Goal: Find contact information: Find contact information

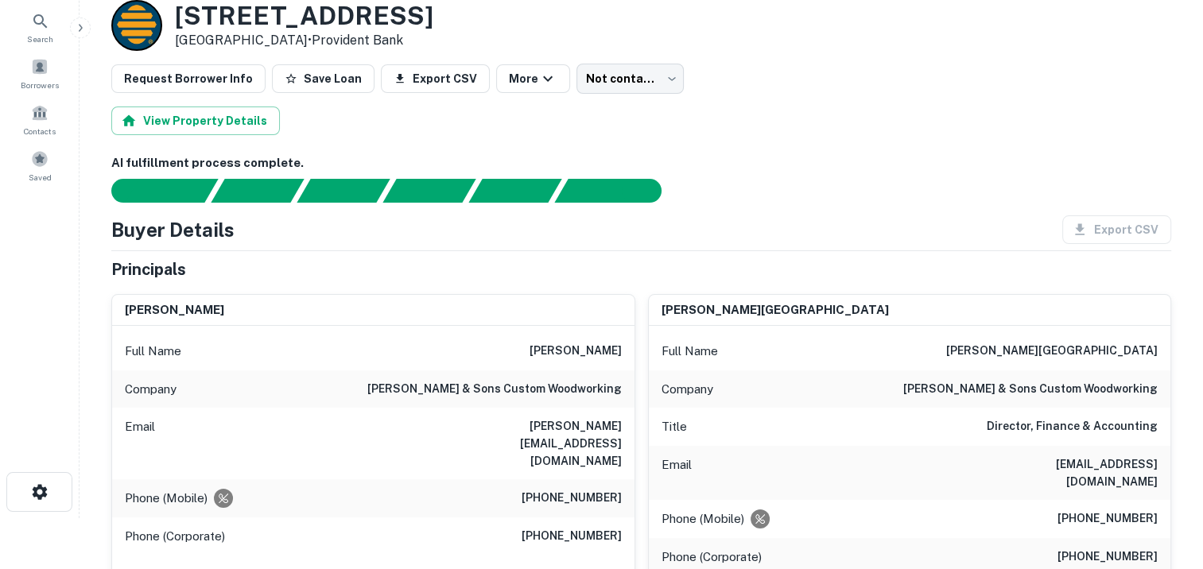
scroll to position [80, 0]
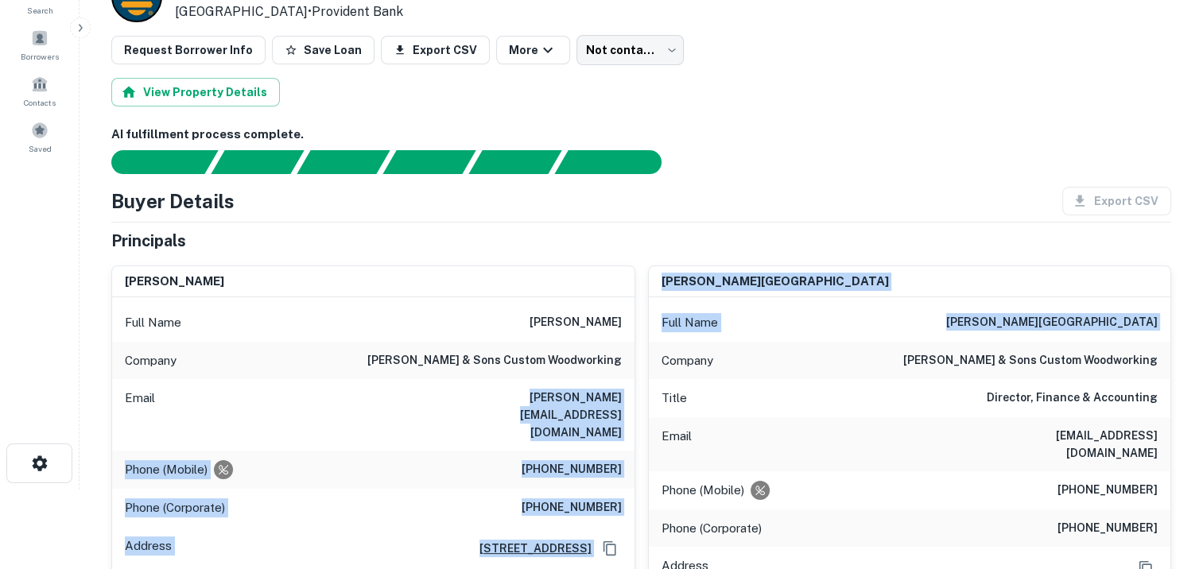
drag, startPoint x: 464, startPoint y: 395, endPoint x: 638, endPoint y: 378, distance: 175.7
click at [638, 378] on div "gandolfo difiore Full Name gandolfo difiore Company di fiore & sons custom wood…" at bounding box center [635, 475] width 1073 height 444
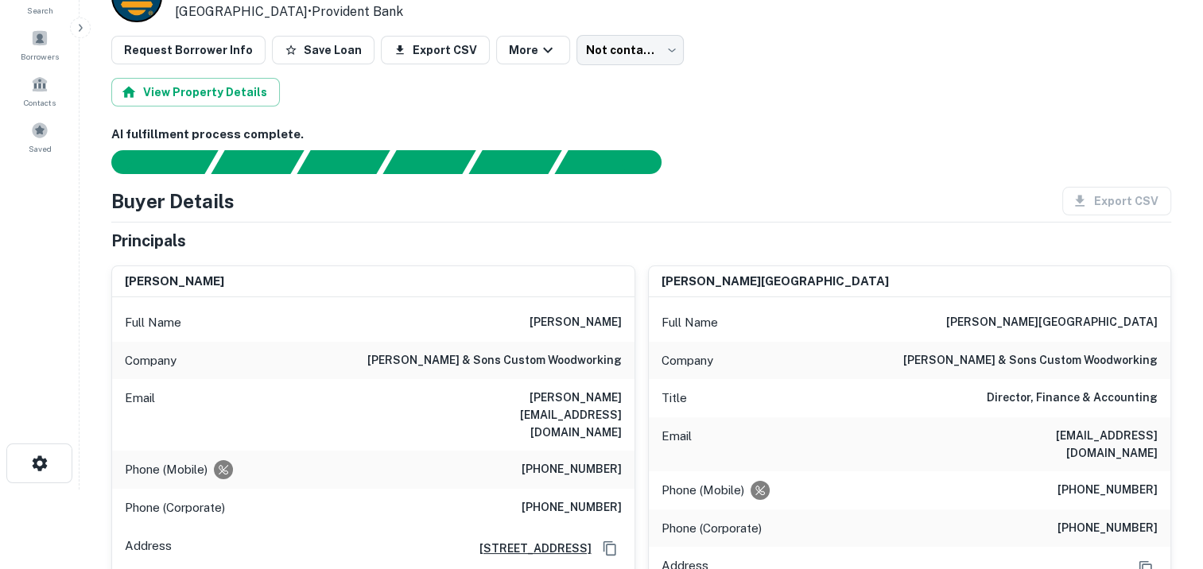
click at [344, 324] on div "Full Name gandolfo difiore" at bounding box center [373, 323] width 522 height 38
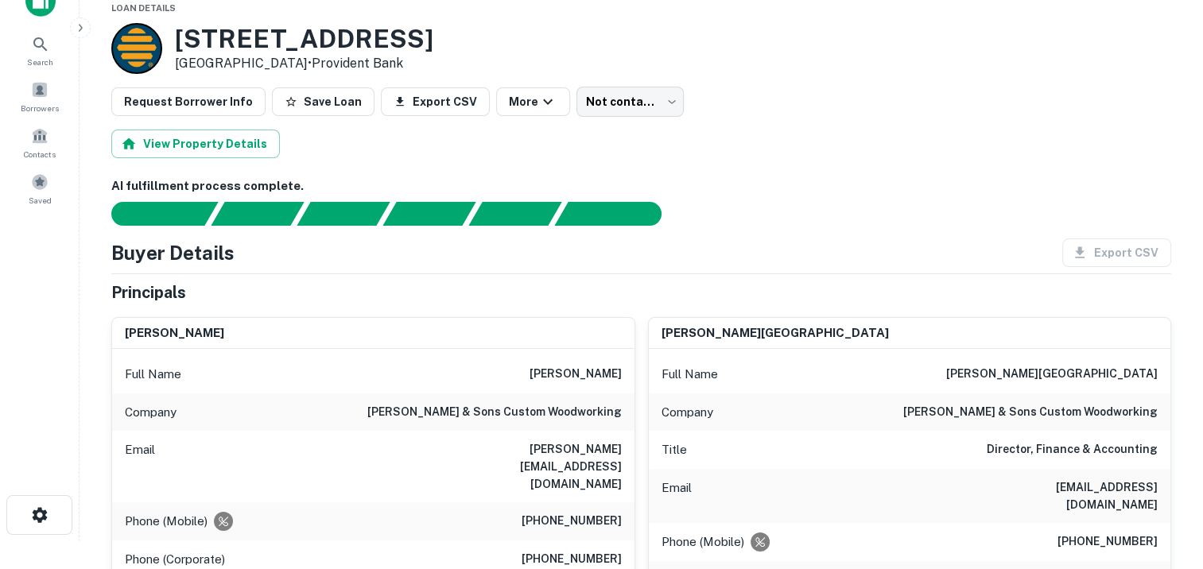
scroll to position [0, 0]
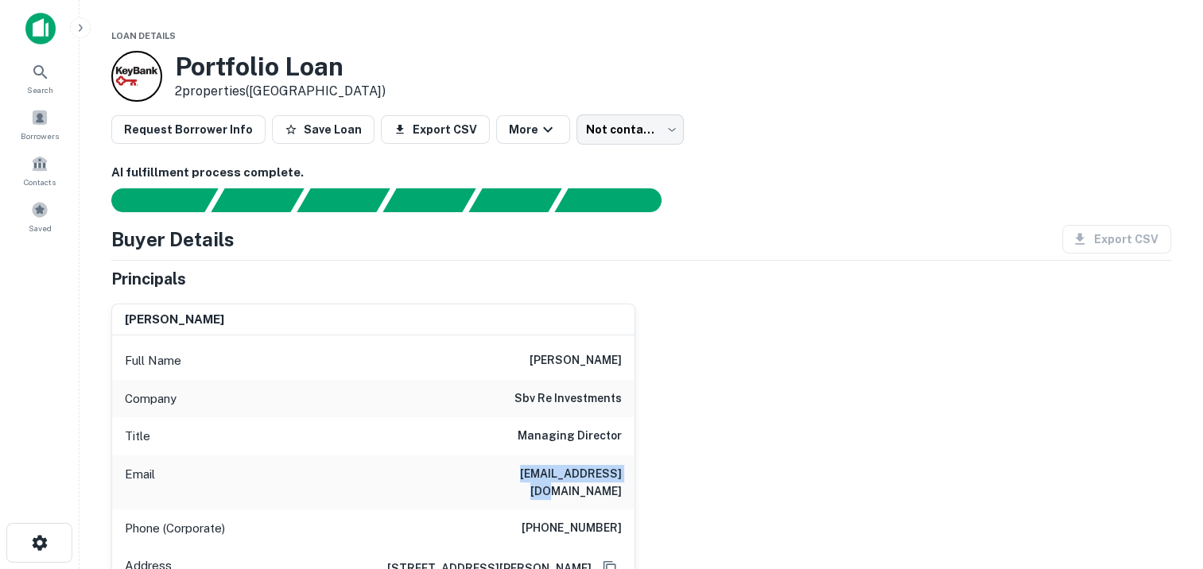
drag, startPoint x: 510, startPoint y: 471, endPoint x: 627, endPoint y: 459, distance: 118.3
click at [627, 459] on div "Email eschneur@sbvre.com" at bounding box center [373, 483] width 522 height 54
drag, startPoint x: 627, startPoint y: 459, endPoint x: 562, endPoint y: 470, distance: 66.1
click at [562, 470] on h6 "eschneur@sbvre.com" at bounding box center [526, 482] width 191 height 35
copy h6 "eschneur@sbvre.com"
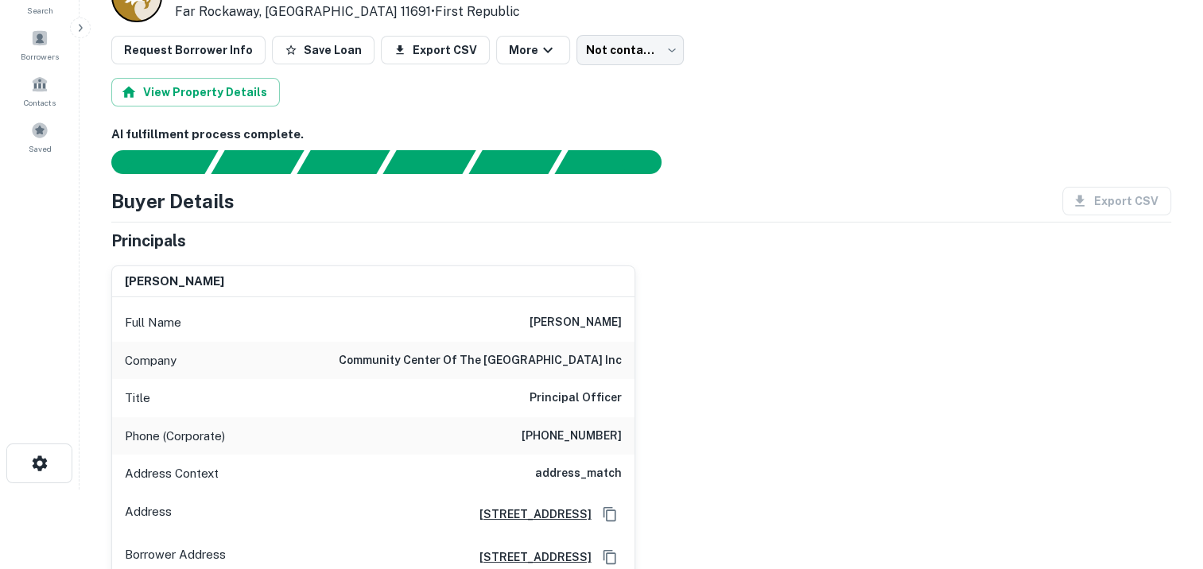
scroll to position [159, 0]
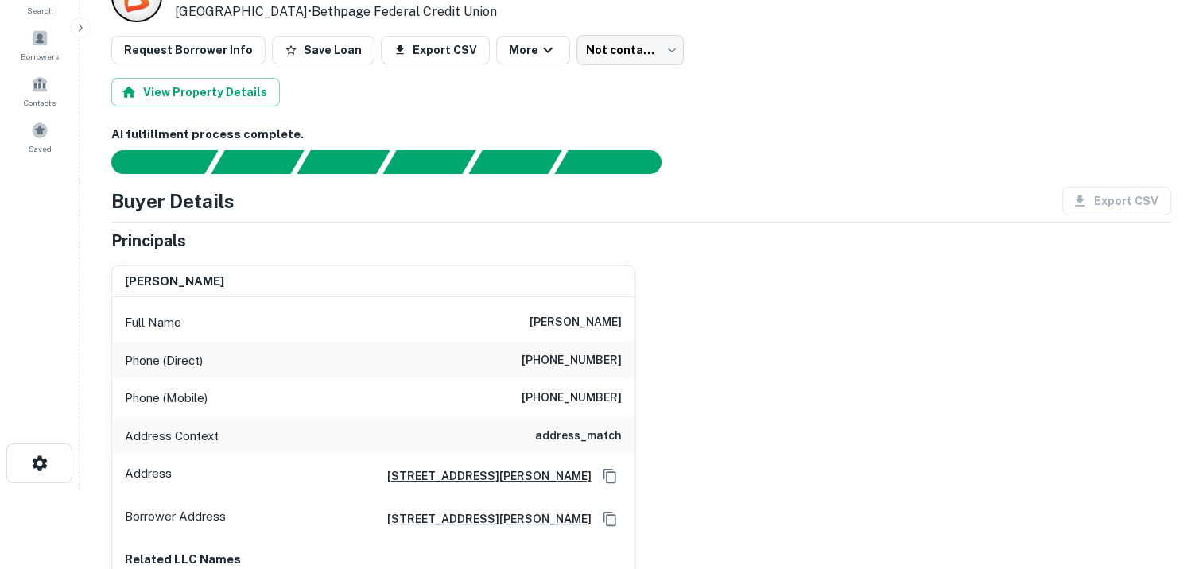
scroll to position [159, 0]
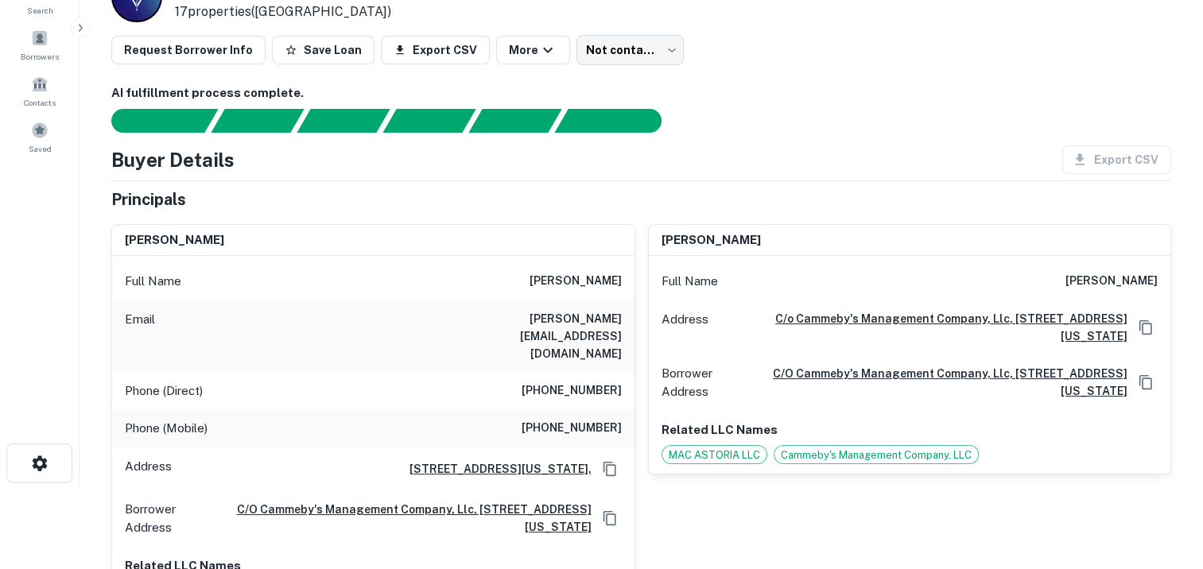
scroll to position [159, 0]
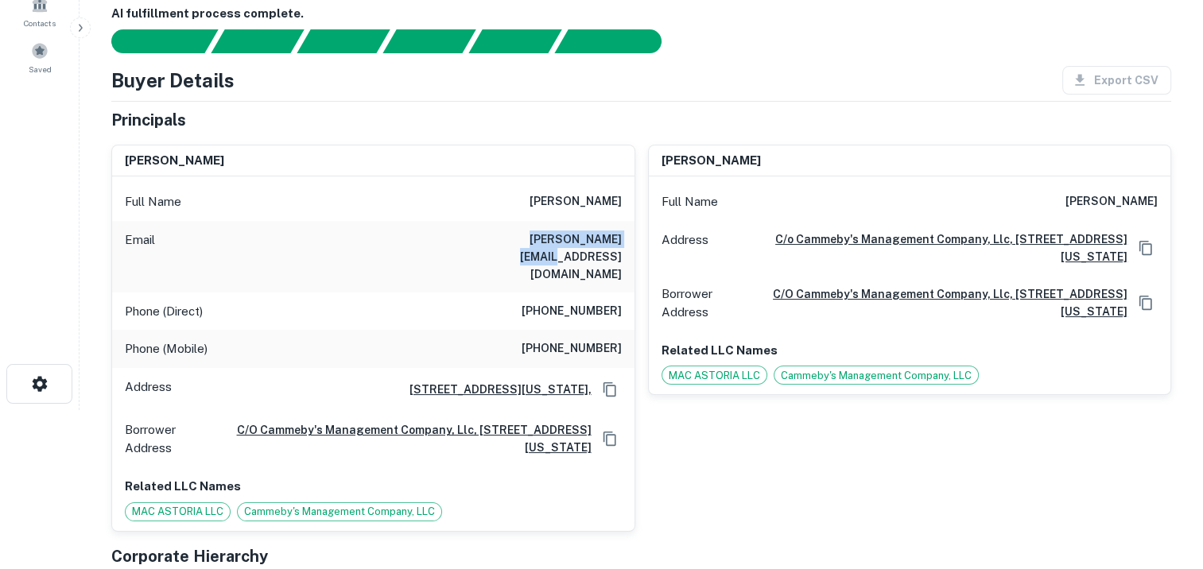
drag, startPoint x: 489, startPoint y: 237, endPoint x: 623, endPoint y: 242, distance: 134.5
click at [623, 242] on div "Email schron@cammebys.com" at bounding box center [373, 257] width 522 height 72
drag, startPoint x: 623, startPoint y: 242, endPoint x: 562, endPoint y: 240, distance: 61.2
copy h6 "schron@cammebys.com"
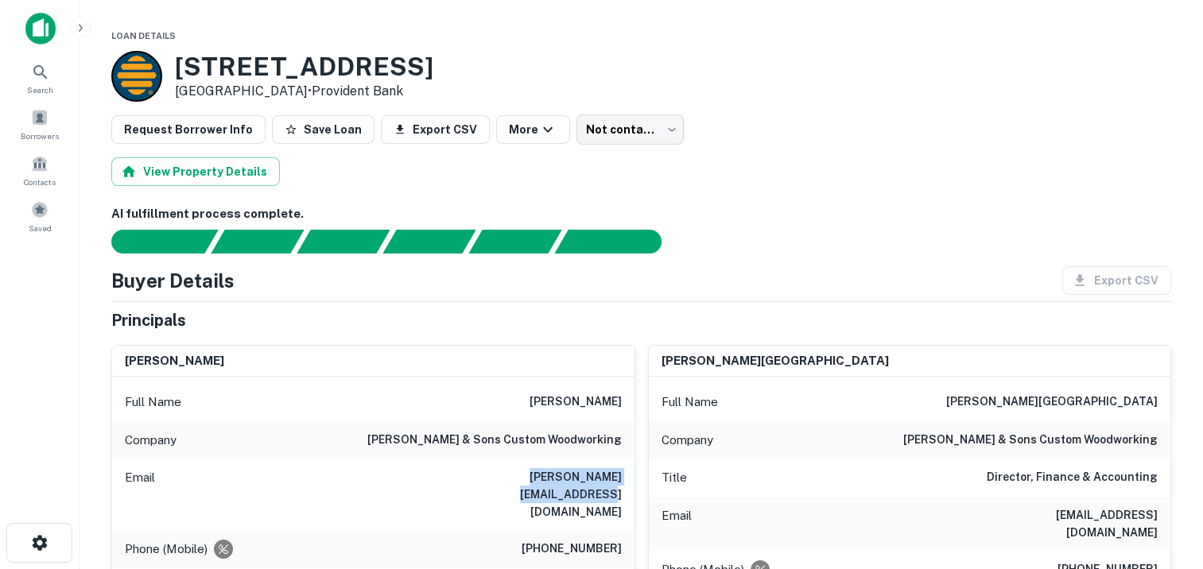
drag, startPoint x: 623, startPoint y: 475, endPoint x: 455, endPoint y: 483, distance: 168.7
click at [455, 483] on div "Email gandolfo@difioreandsons.com" at bounding box center [373, 495] width 522 height 72
drag, startPoint x: 455, startPoint y: 483, endPoint x: 493, endPoint y: 476, distance: 38.7
copy h6 "gandolfo@difioreandsons.com"
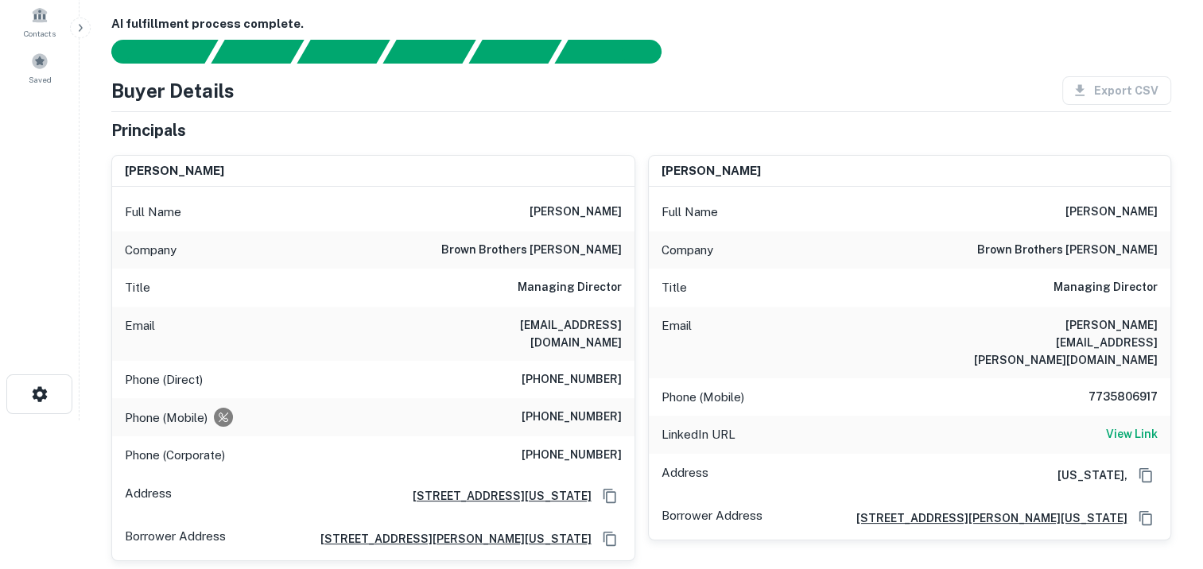
scroll to position [159, 0]
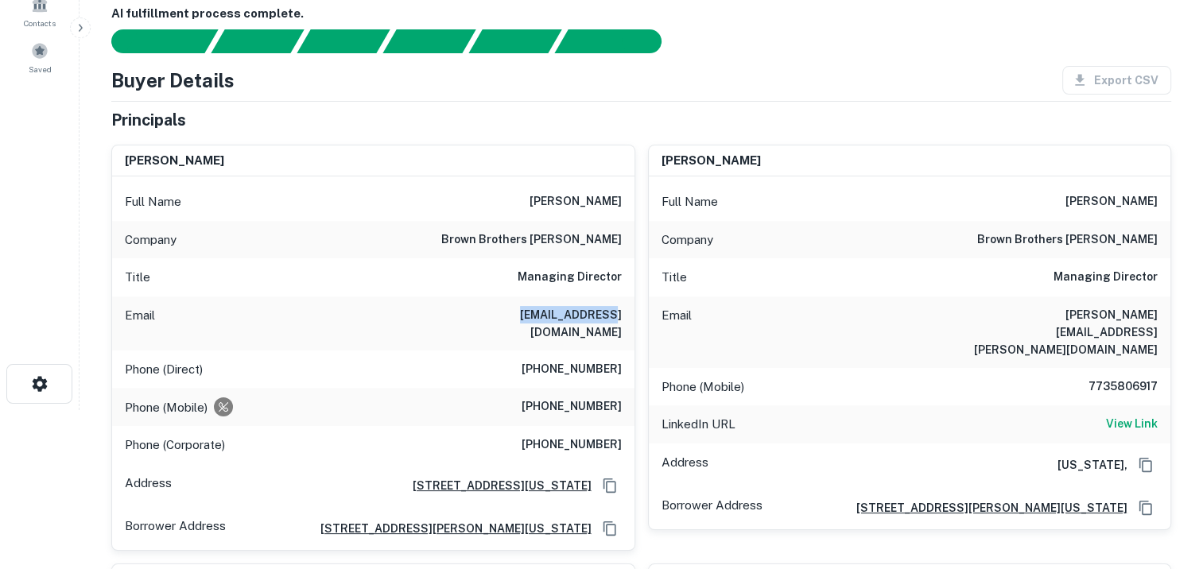
drag, startPoint x: 620, startPoint y: 310, endPoint x: 532, endPoint y: 308, distance: 88.3
click at [532, 308] on h6 "[EMAIL_ADDRESS][DOMAIN_NAME]" at bounding box center [526, 323] width 191 height 35
drag, startPoint x: 532, startPoint y: 308, endPoint x: 547, endPoint y: 316, distance: 17.1
copy h6 "gglenn@bbh.com"
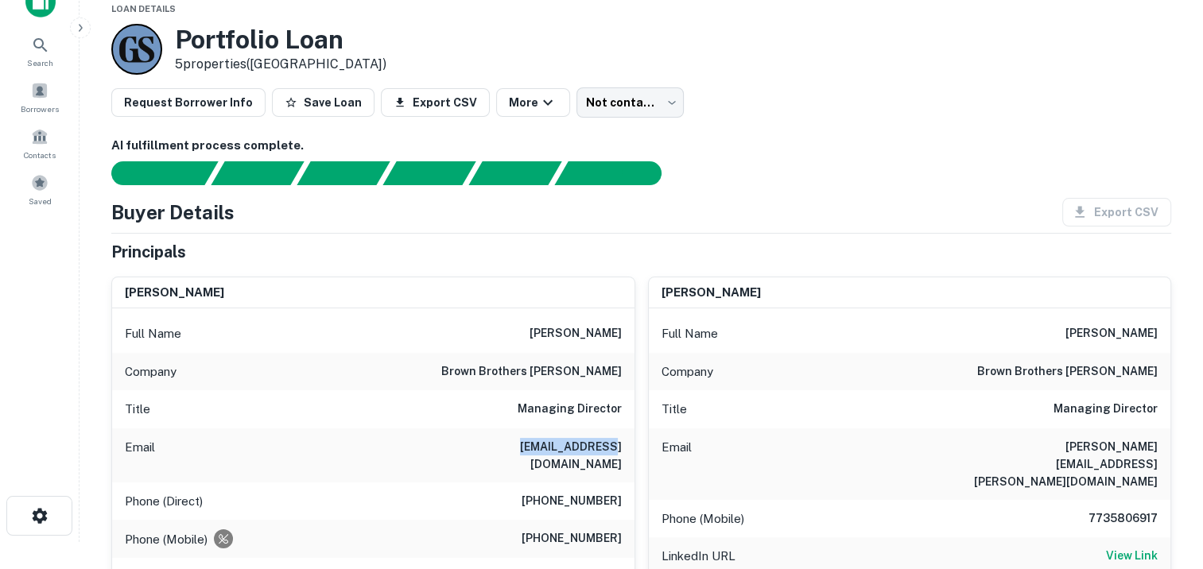
scroll to position [0, 0]
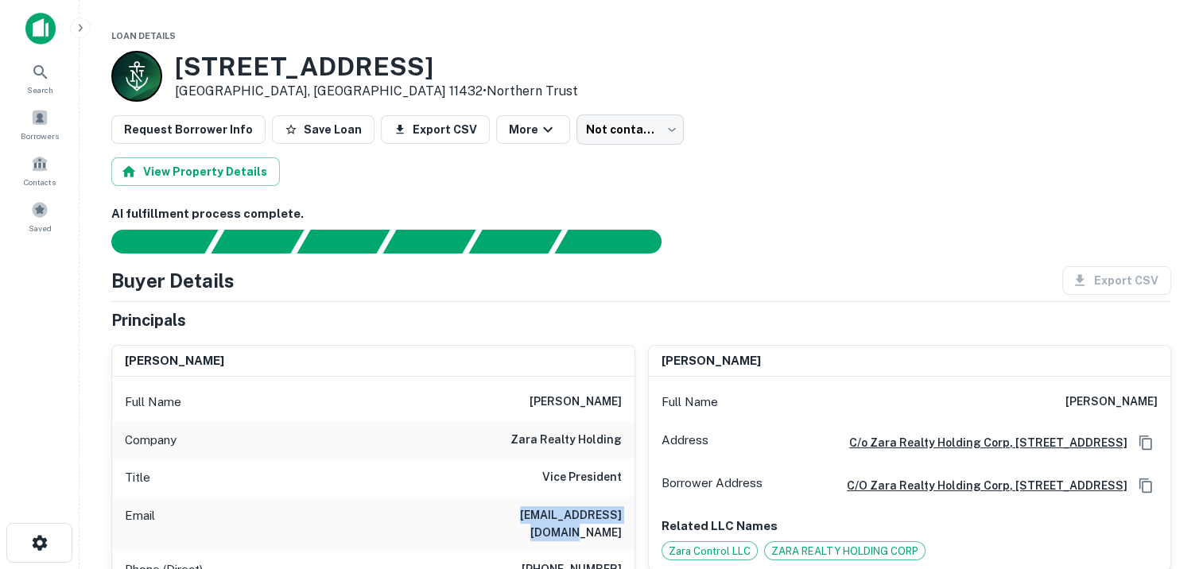
drag, startPoint x: 499, startPoint y: 514, endPoint x: 620, endPoint y: 522, distance: 122.0
click at [620, 522] on h6 "tsubraj@zararealty.com" at bounding box center [526, 523] width 191 height 35
drag, startPoint x: 620, startPoint y: 522, endPoint x: 569, endPoint y: 518, distance: 51.0
copy h6 "tsubraj@zararealty.com"
click at [35, 205] on span at bounding box center [39, 209] width 17 height 17
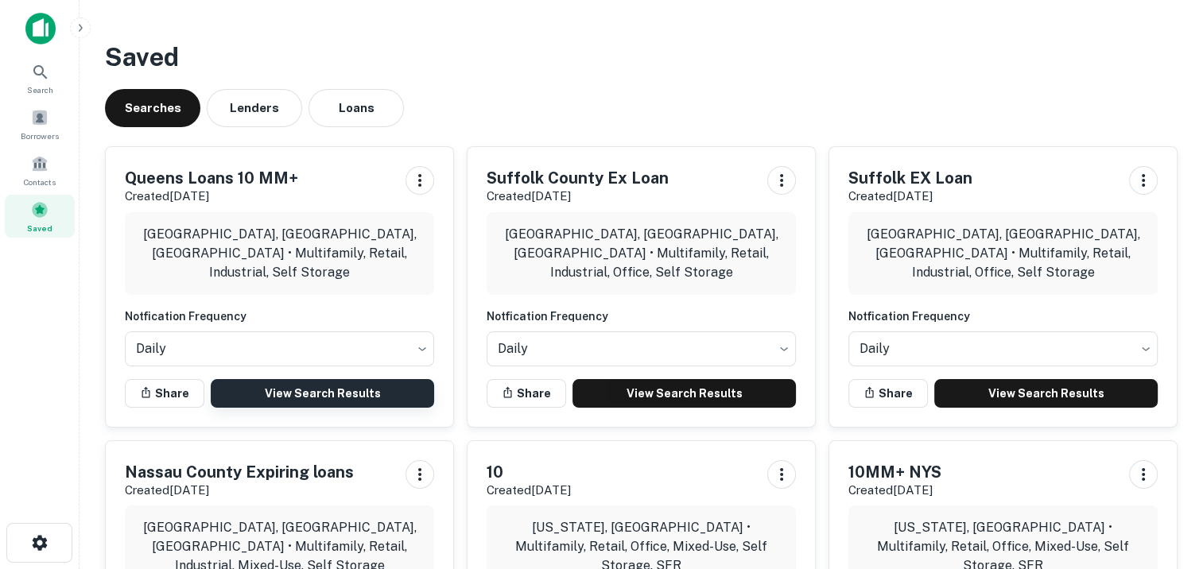
click at [297, 387] on link "View Search Results" at bounding box center [322, 393] width 223 height 29
click at [37, 69] on icon at bounding box center [40, 72] width 19 height 19
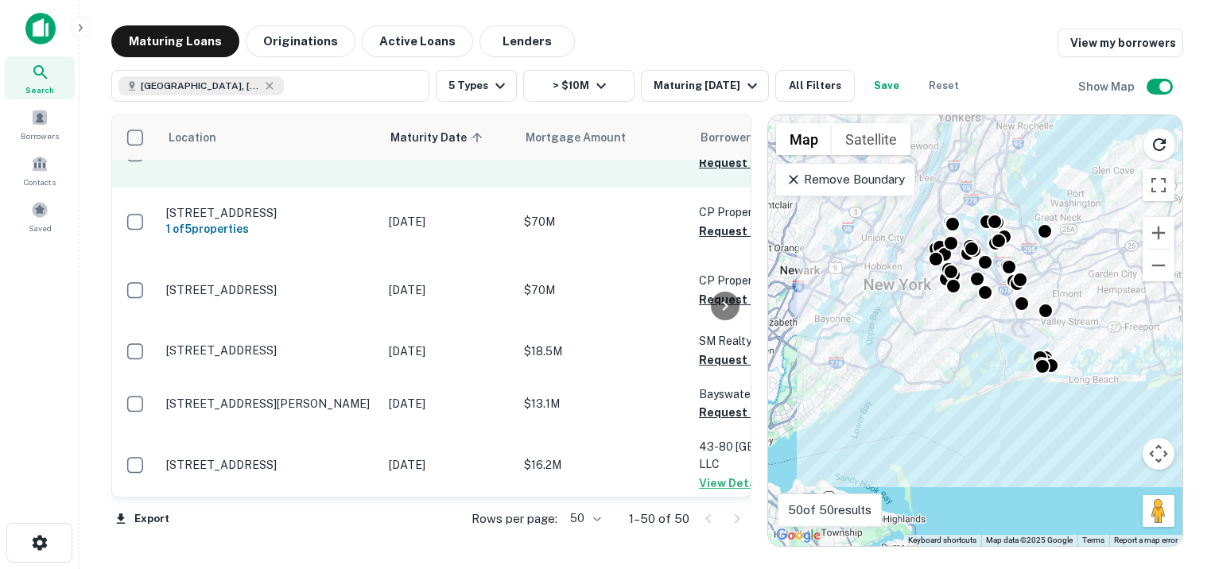
scroll to position [1855, 0]
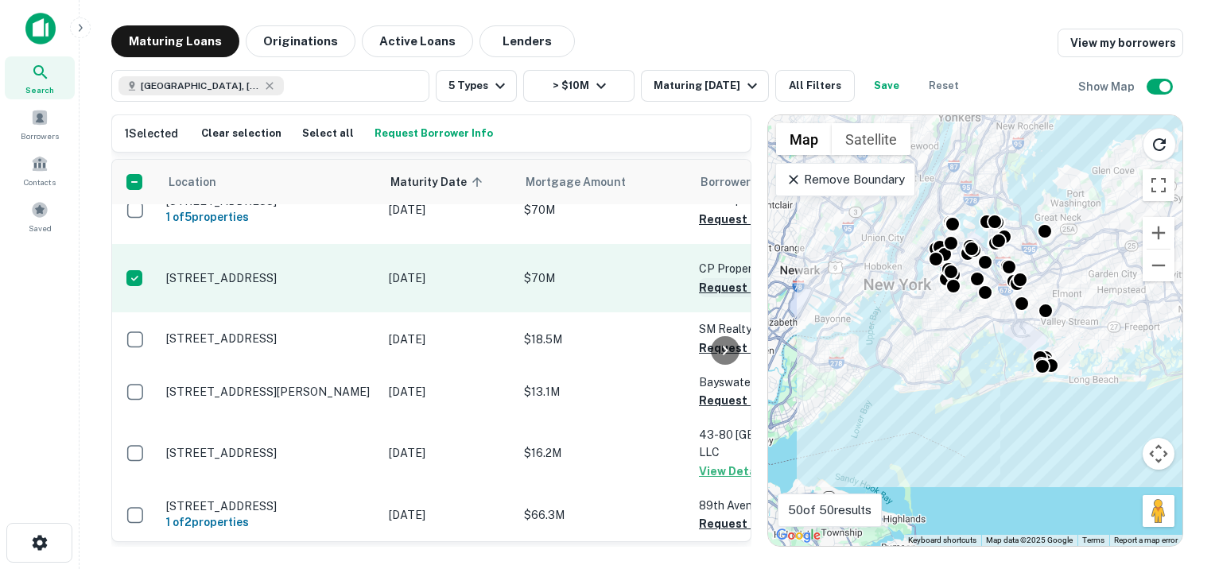
click at [708, 297] on button "Request Borrower Info" at bounding box center [763, 287] width 129 height 19
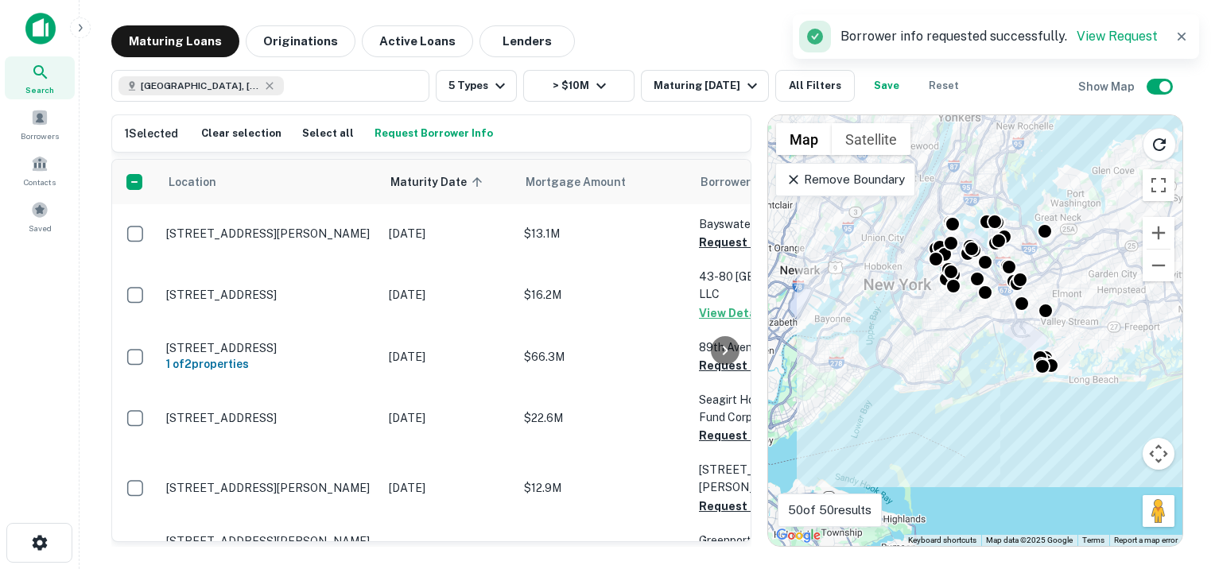
scroll to position [2014, 0]
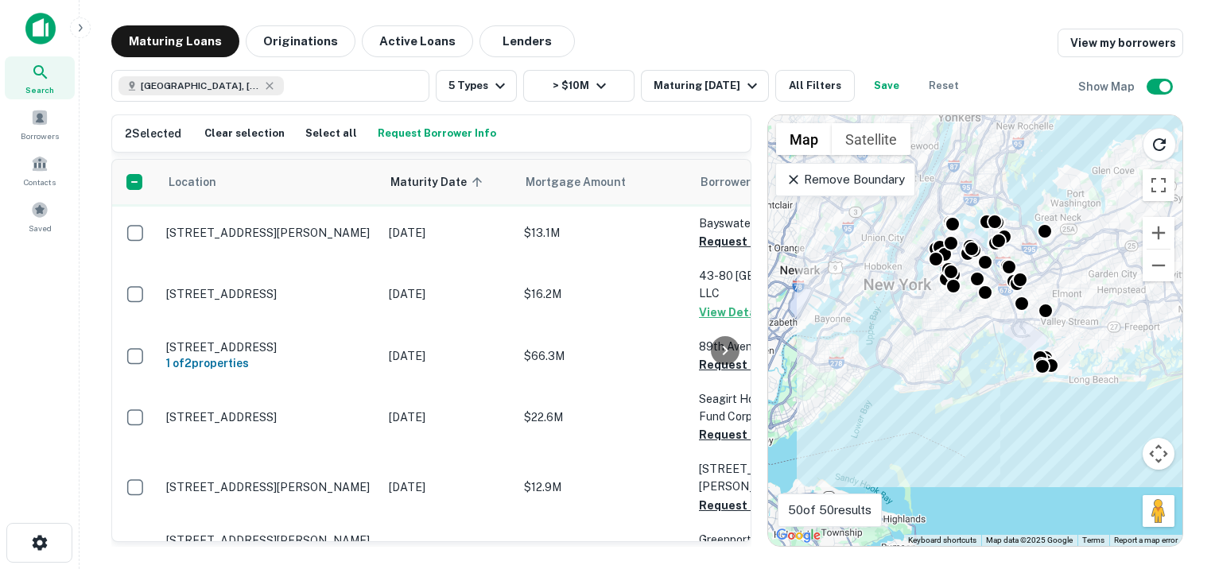
click at [705, 199] on button "Request Borrower Info" at bounding box center [763, 189] width 129 height 19
click at [716, 414] on div at bounding box center [725, 351] width 32 height 382
click at [716, 417] on div at bounding box center [725, 351] width 32 height 382
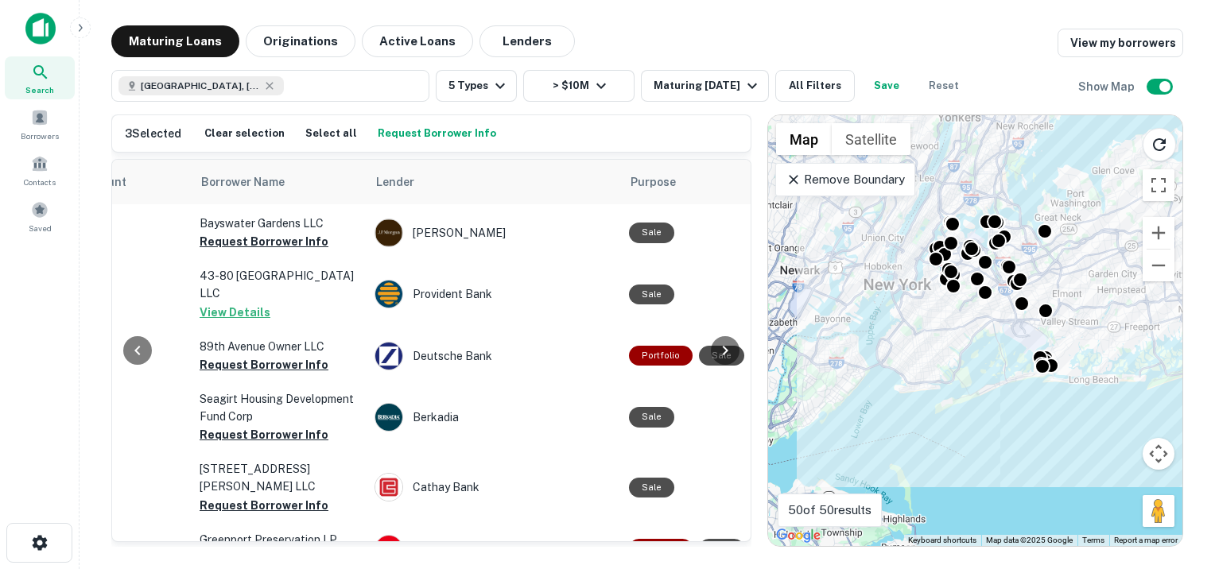
scroll to position [2014, 466]
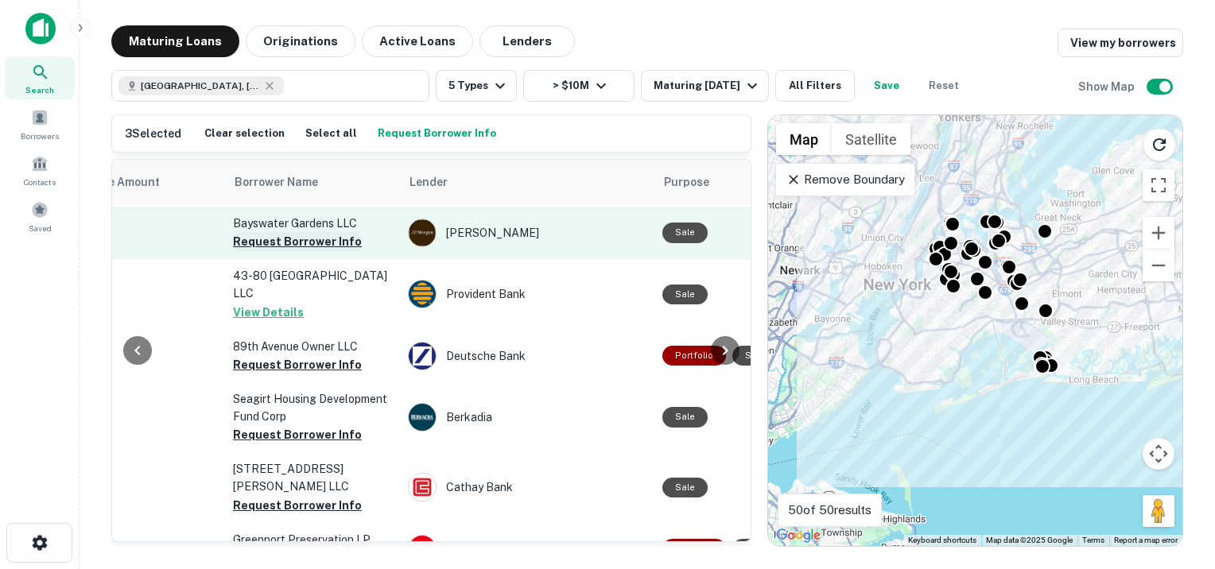
click at [315, 251] on button "Request Borrower Info" at bounding box center [297, 241] width 129 height 19
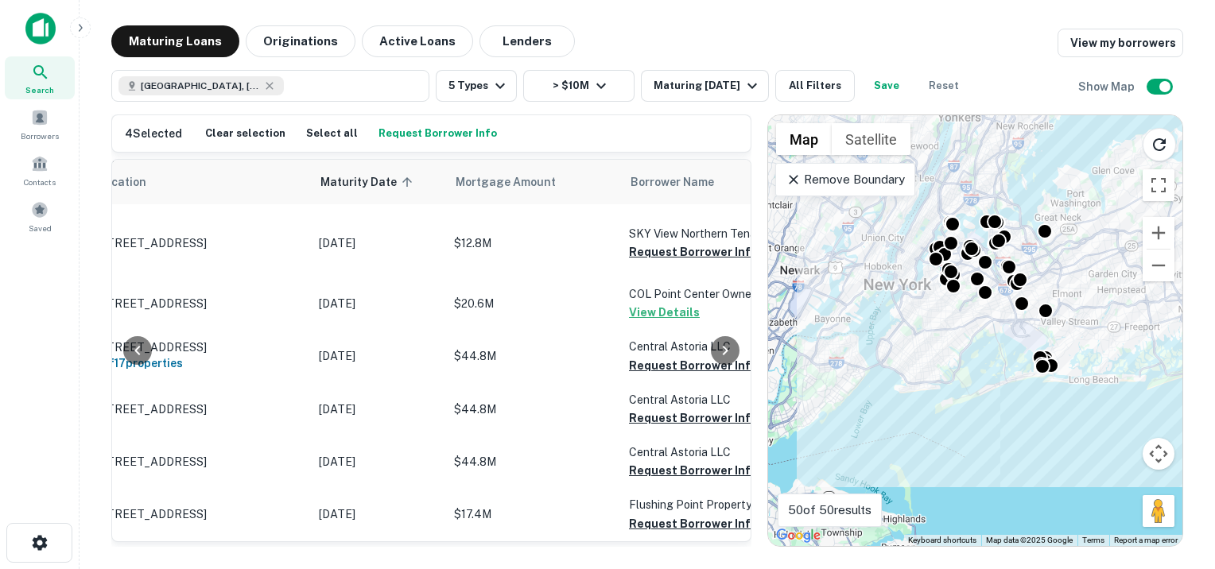
scroll to position [2850, 383]
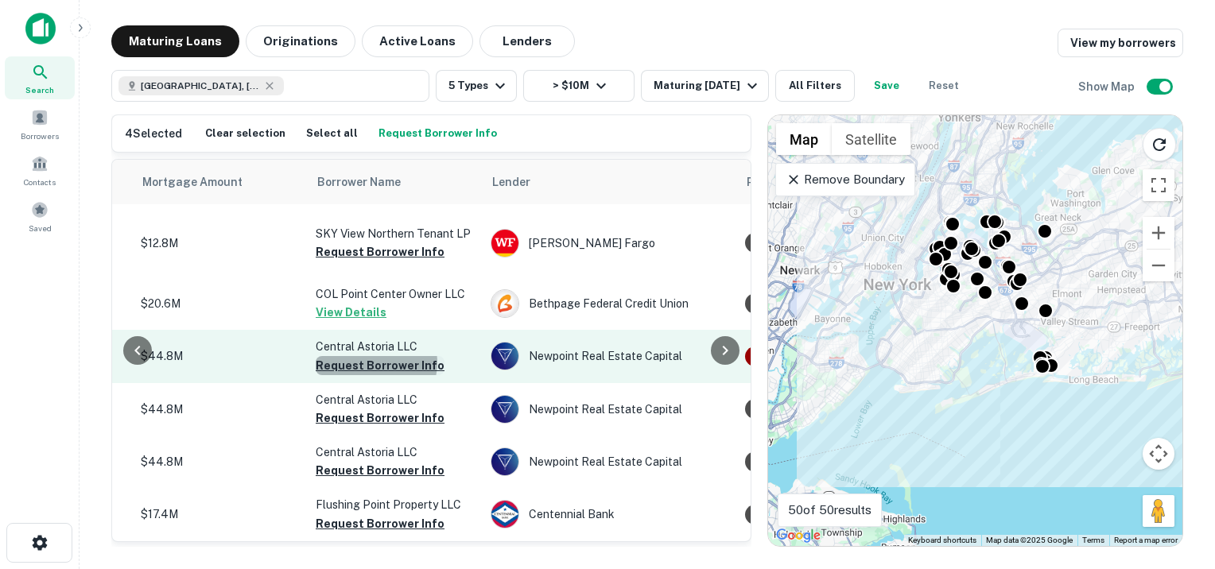
click at [371, 356] on button "Request Borrower Info" at bounding box center [380, 365] width 129 height 19
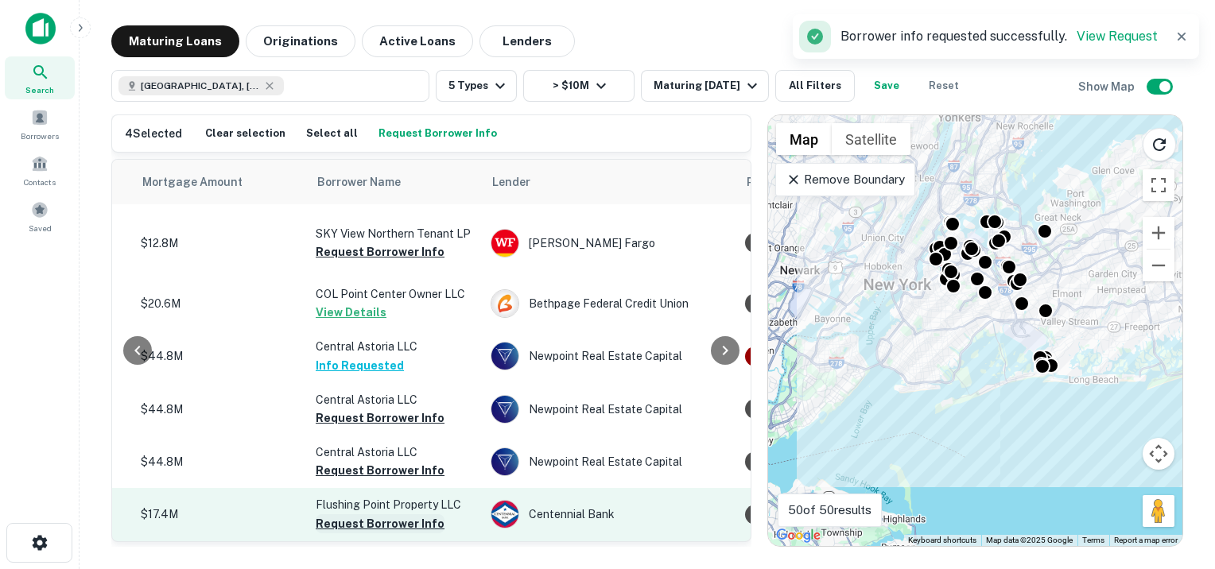
click at [378, 514] on button "Request Borrower Info" at bounding box center [380, 523] width 129 height 19
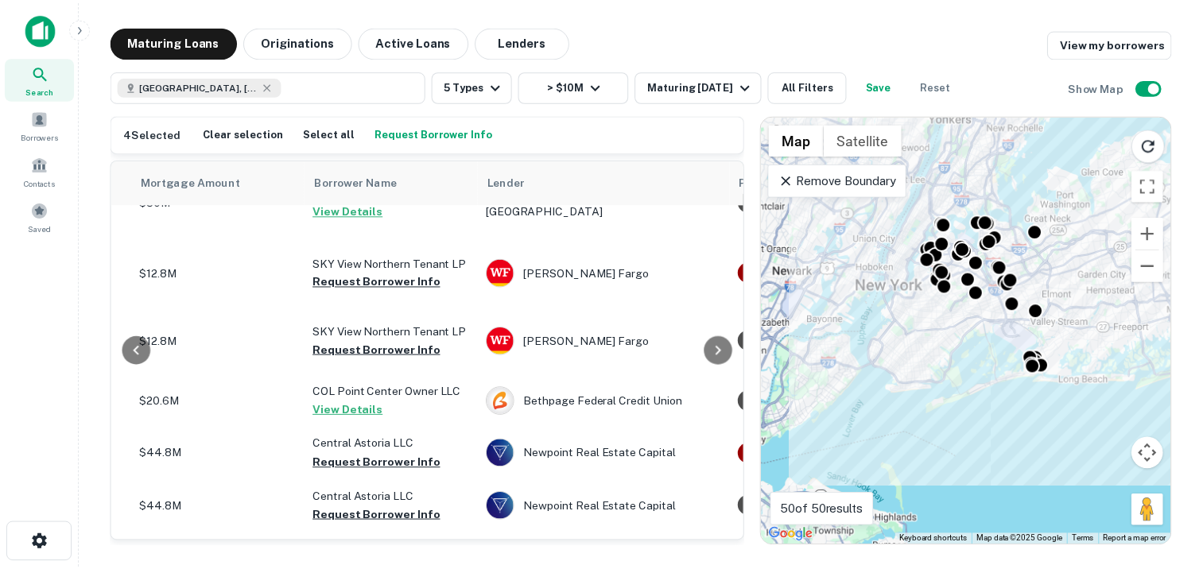
scroll to position [2532, 383]
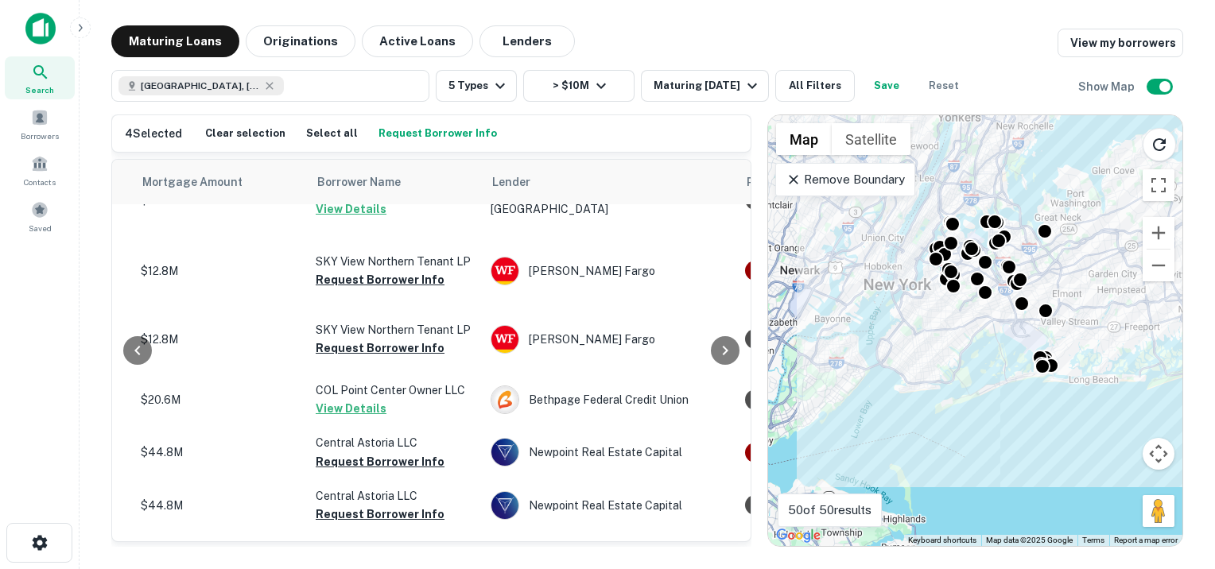
click at [343, 103] on button "View Details" at bounding box center [351, 92] width 71 height 19
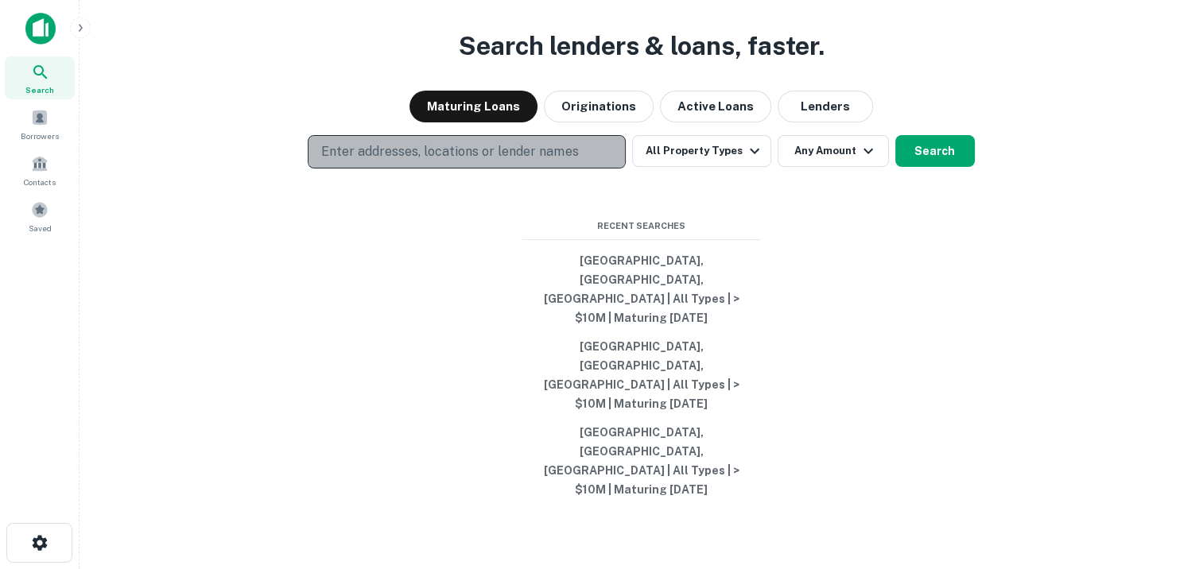
click at [332, 161] on p "Enter addresses, locations or lender names" at bounding box center [449, 151] width 257 height 19
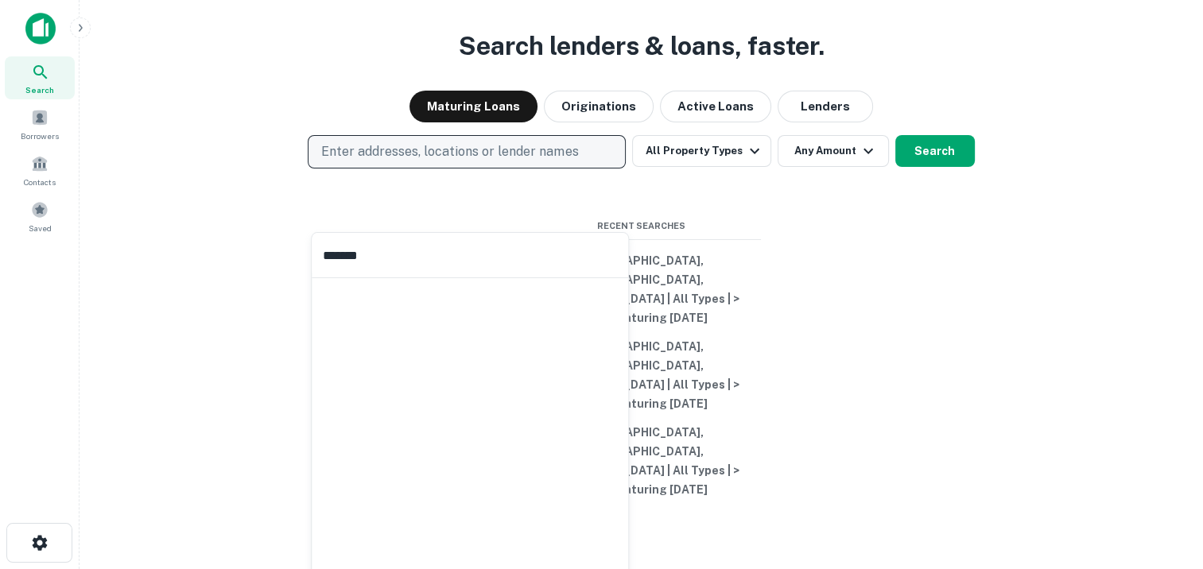
type input "********"
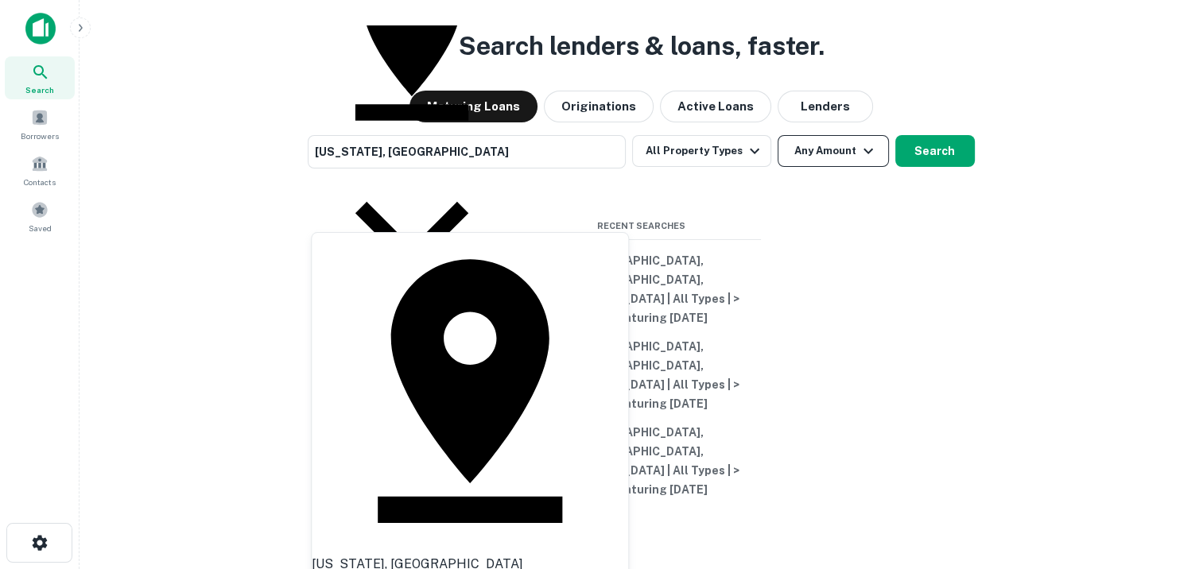
click at [864, 161] on icon "button" at bounding box center [868, 151] width 19 height 19
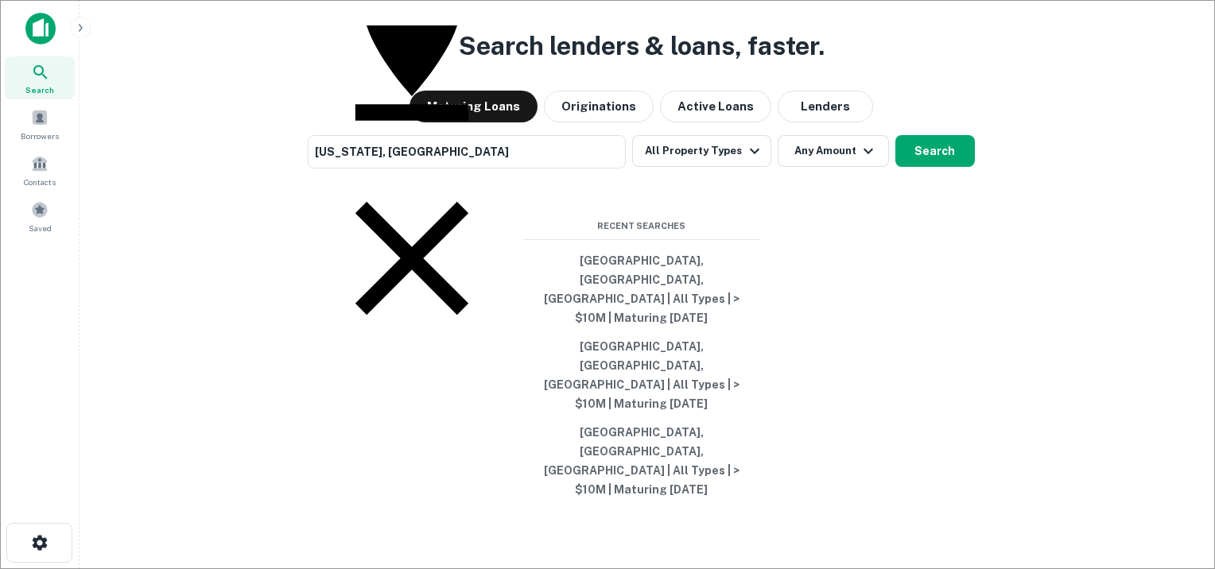
type input "********"
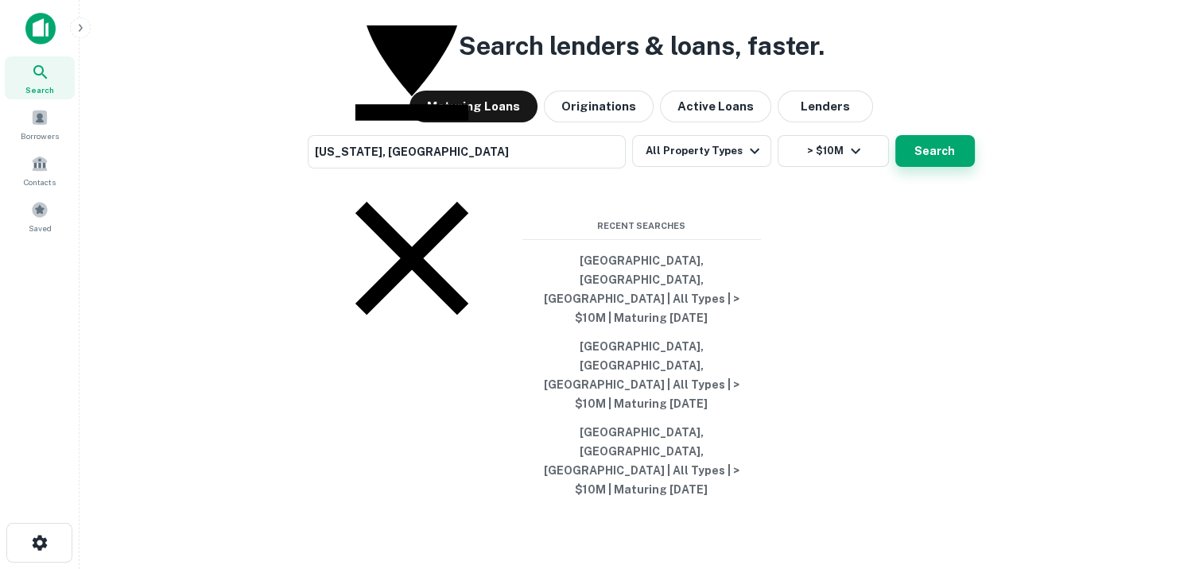
click at [923, 167] on button "Search" at bounding box center [935, 151] width 80 height 32
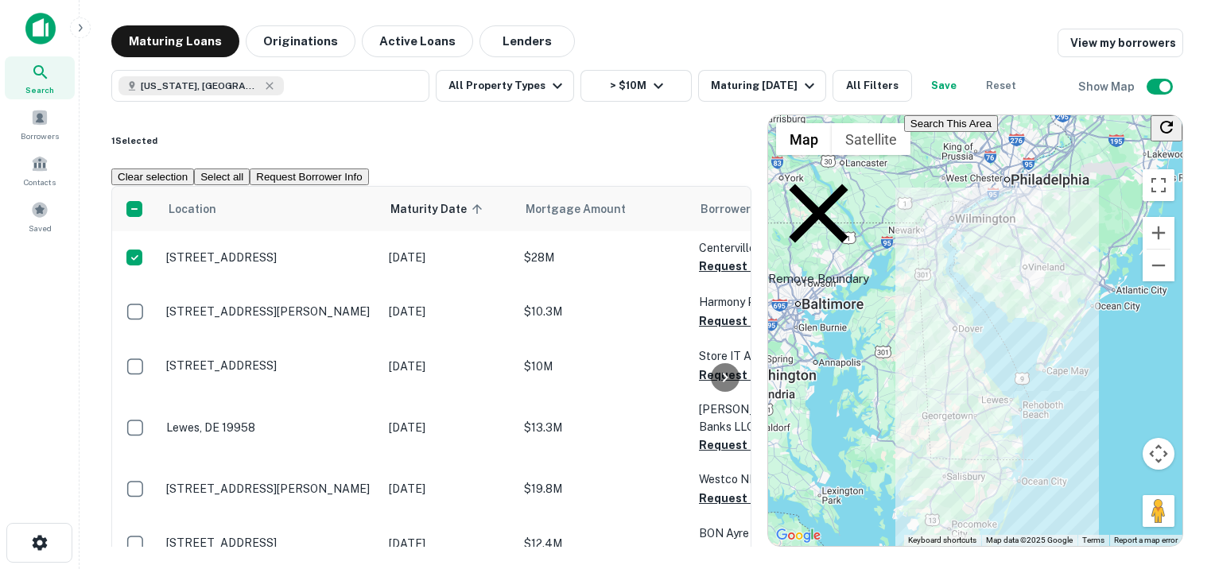
click at [718, 238] on div at bounding box center [725, 378] width 32 height 382
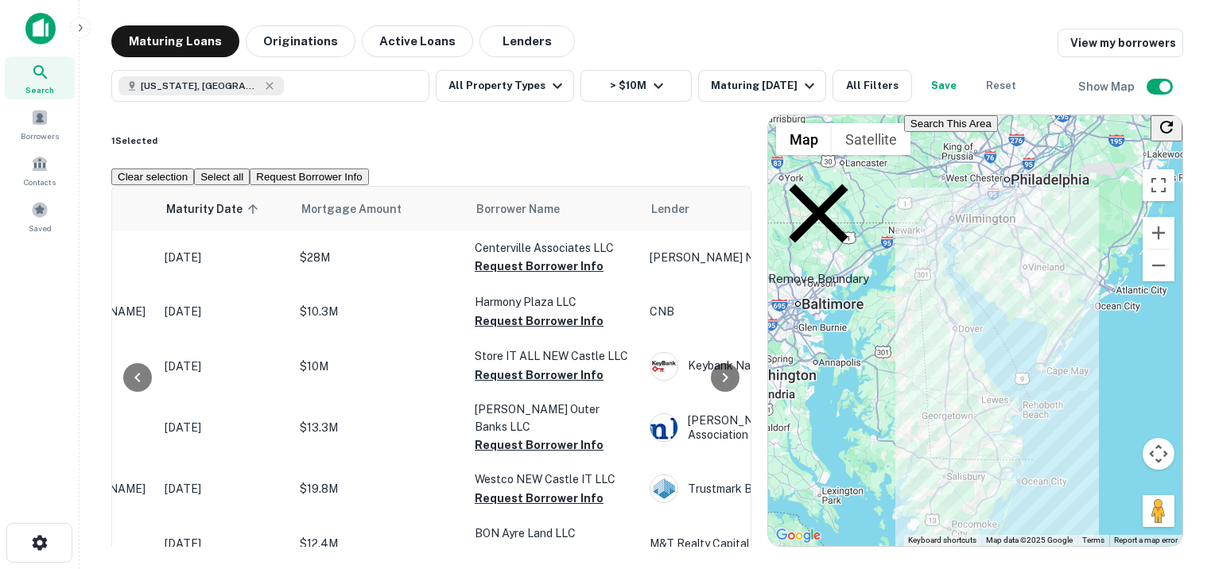
scroll to position [0, 244]
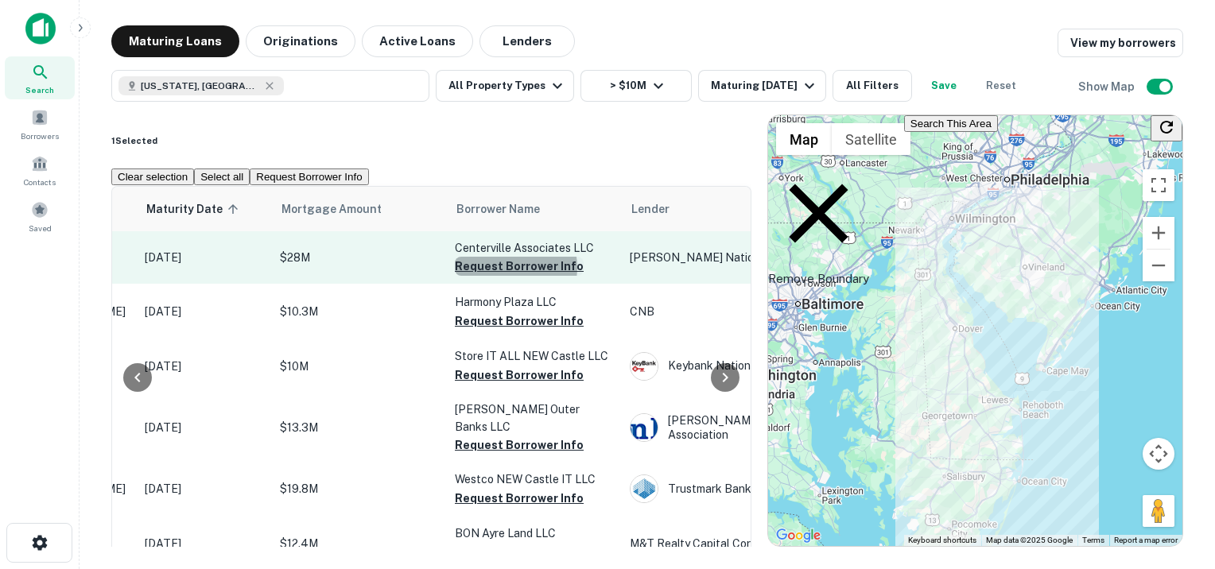
click at [515, 257] on button "Request Borrower Info" at bounding box center [519, 266] width 129 height 19
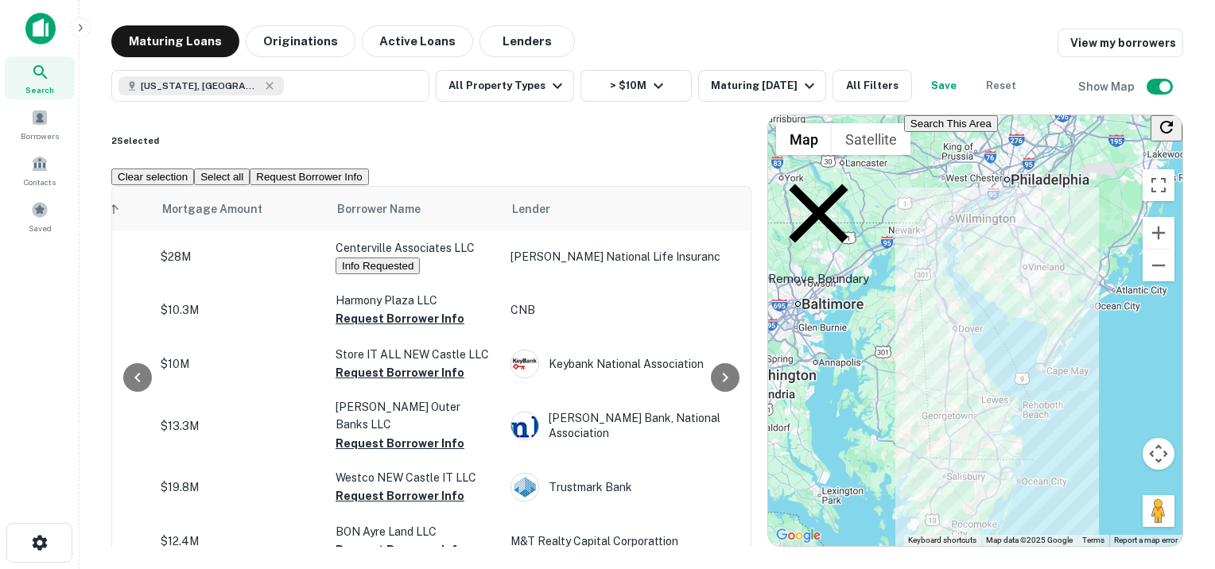
scroll to position [0, 366]
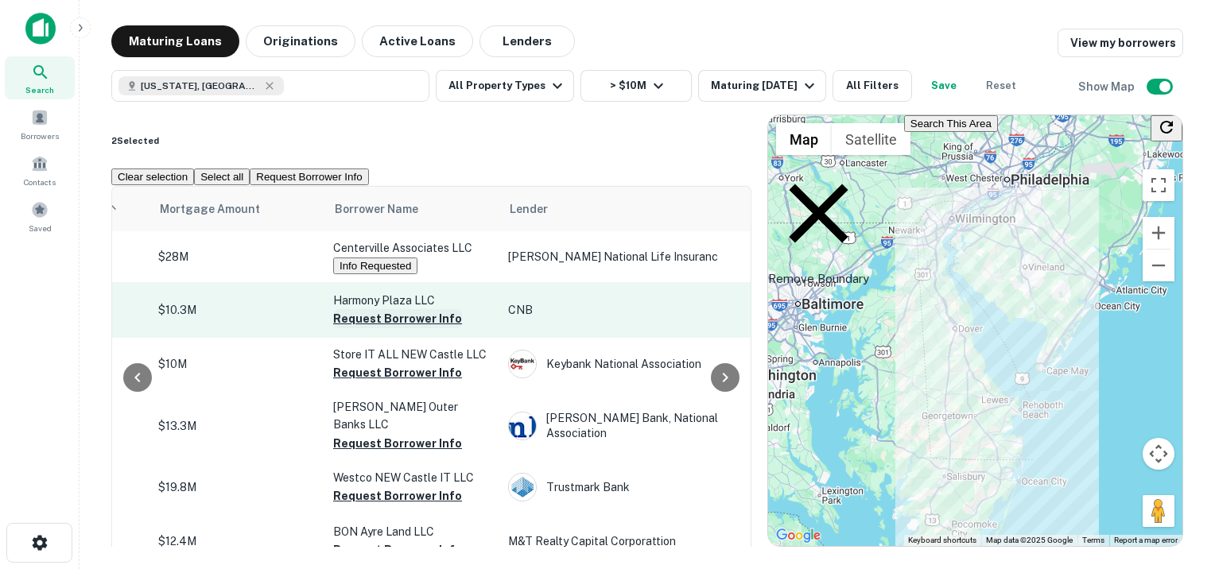
click at [392, 309] on button "Request Borrower Info" at bounding box center [397, 318] width 129 height 19
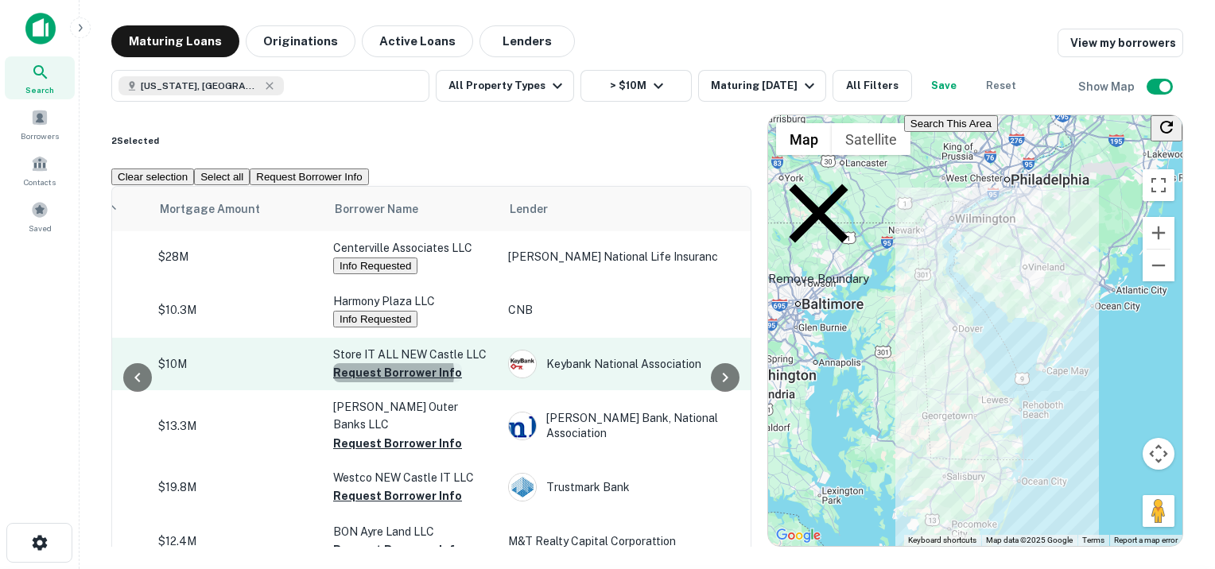
click at [392, 363] on button "Request Borrower Info" at bounding box center [397, 372] width 129 height 19
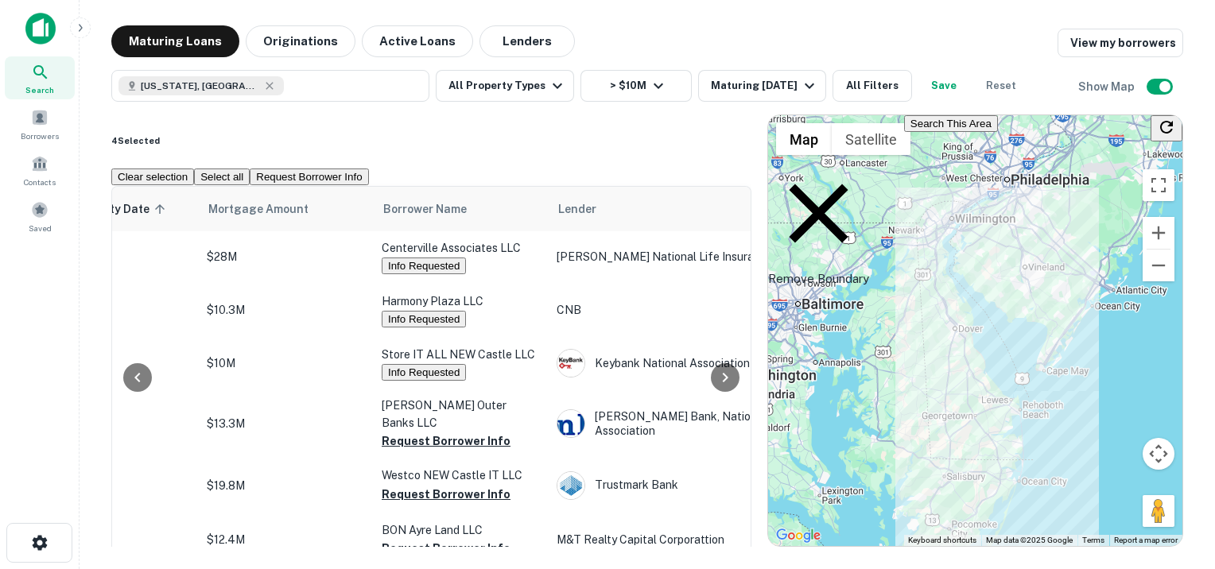
scroll to position [0, 343]
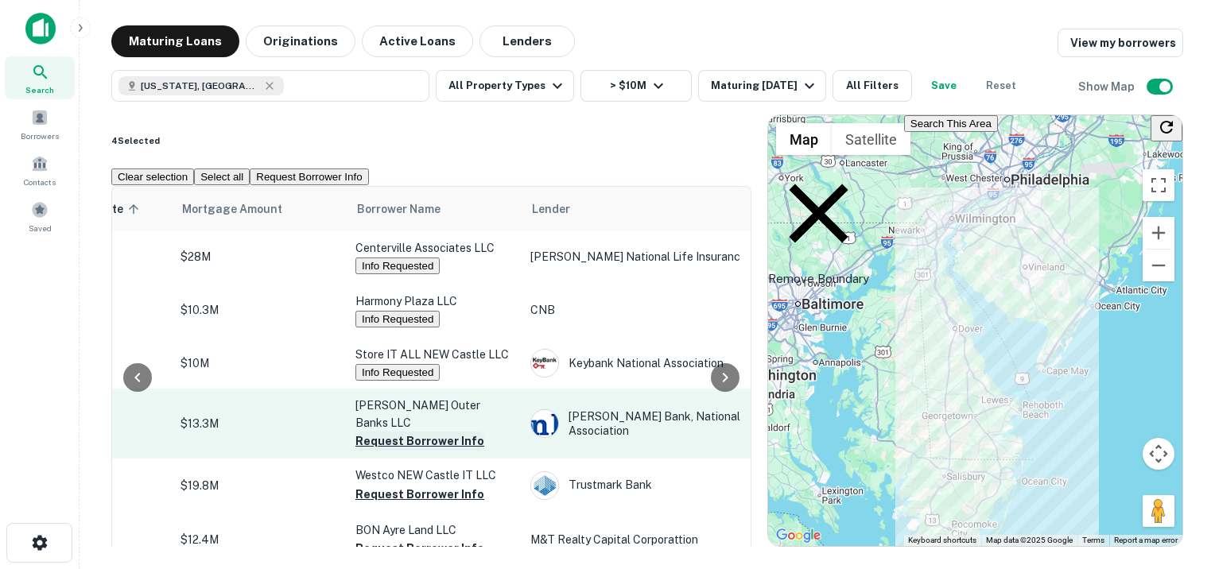
click at [391, 432] on button "Request Borrower Info" at bounding box center [419, 441] width 129 height 19
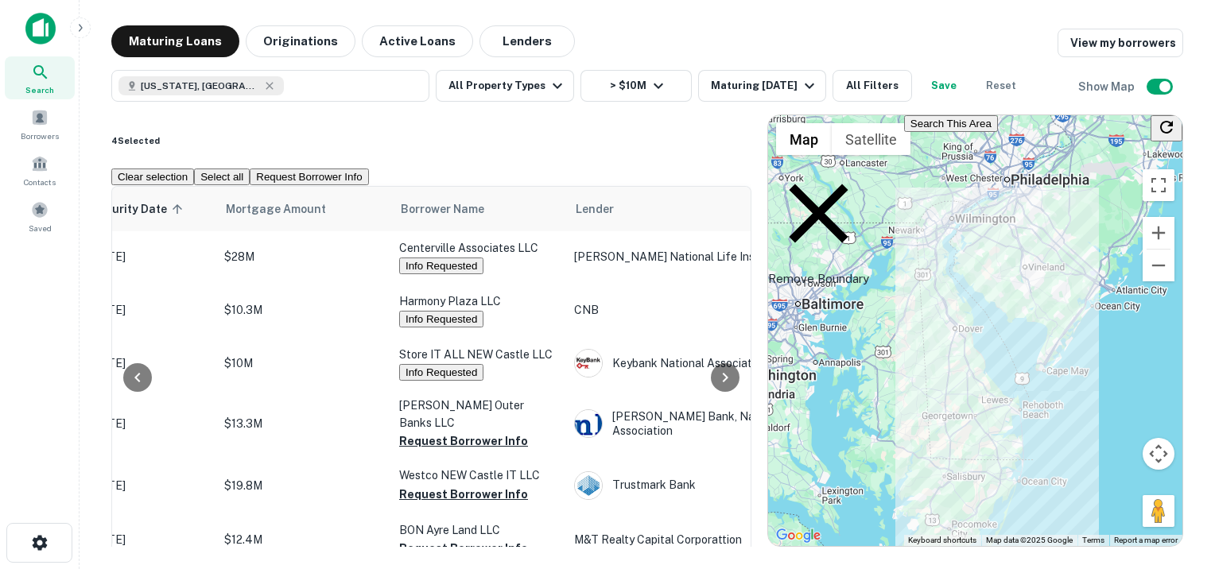
scroll to position [0, 324]
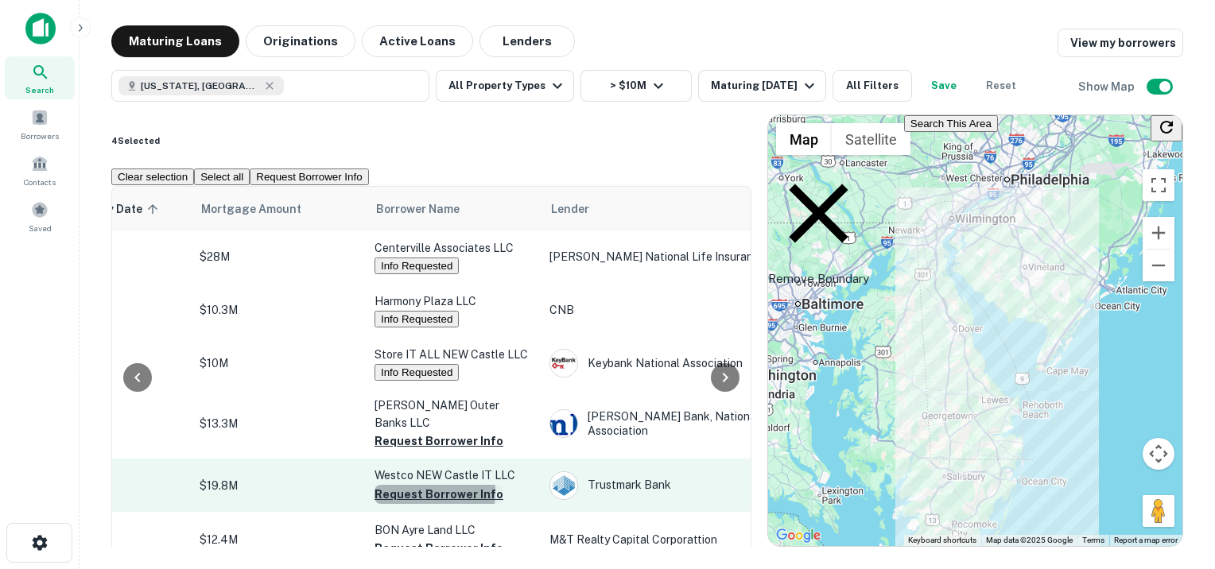
click at [404, 485] on button "Request Borrower Info" at bounding box center [438, 494] width 129 height 19
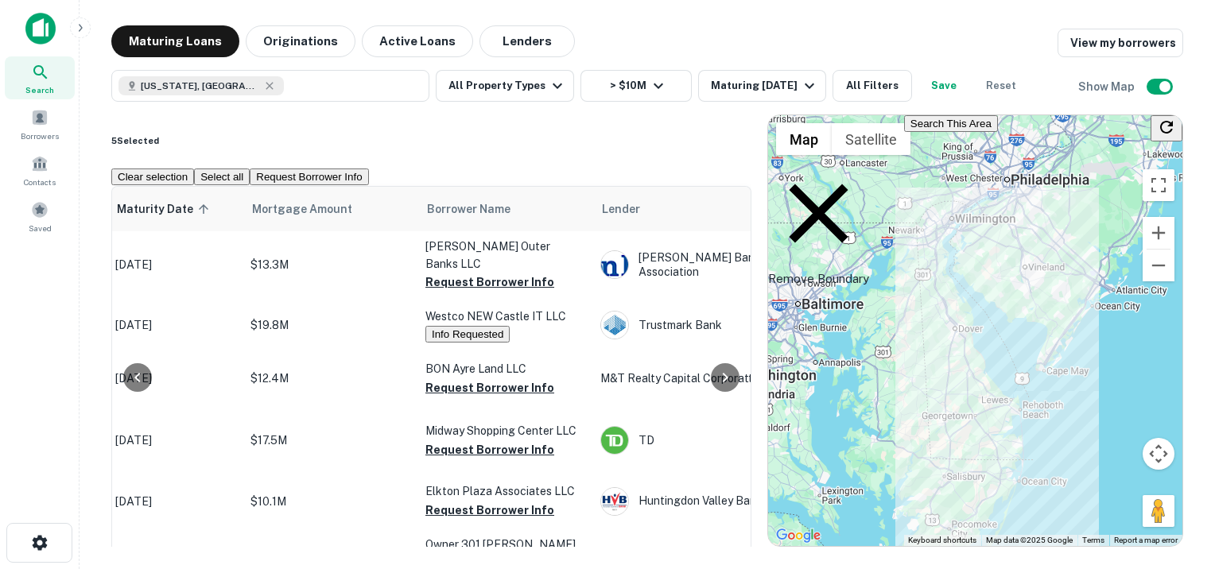
scroll to position [159, 308]
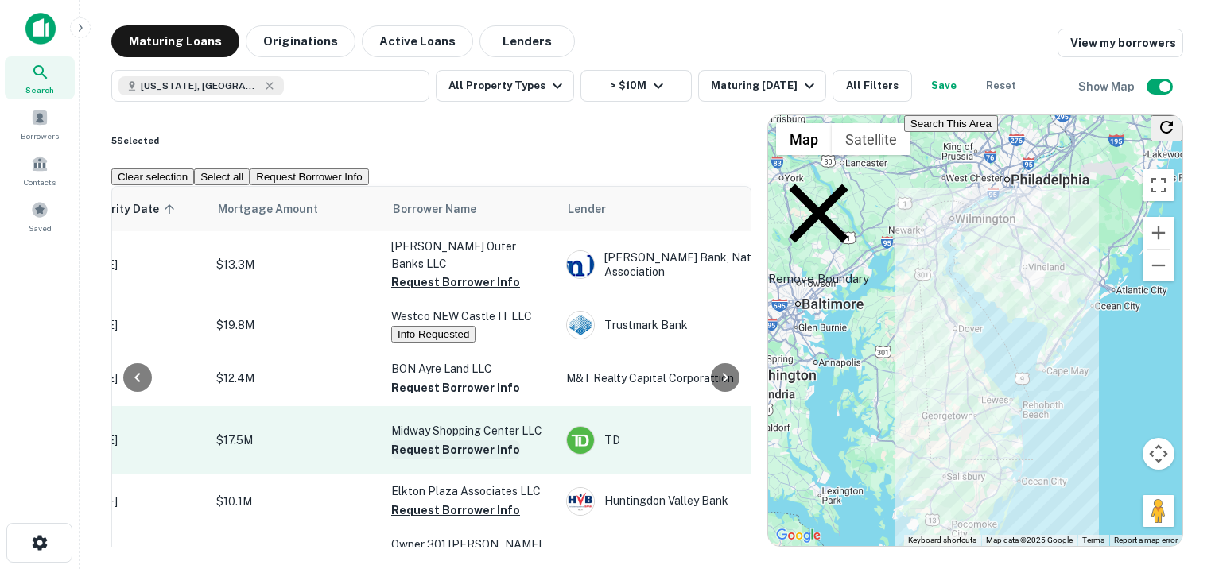
click at [429, 440] on button "Request Borrower Info" at bounding box center [455, 449] width 129 height 19
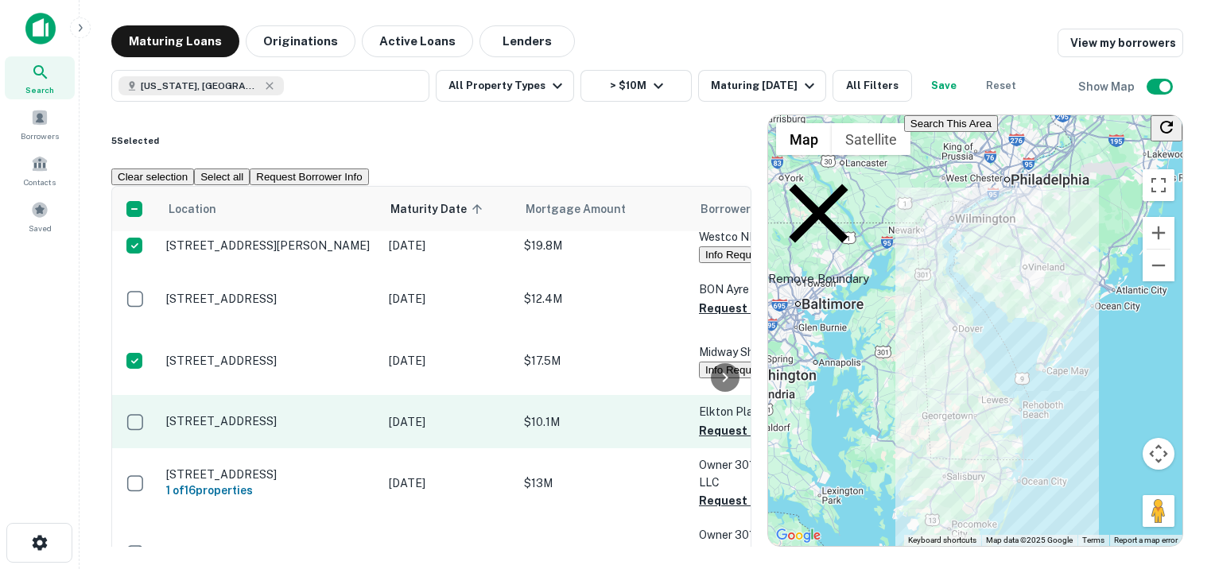
scroll to position [318, 0]
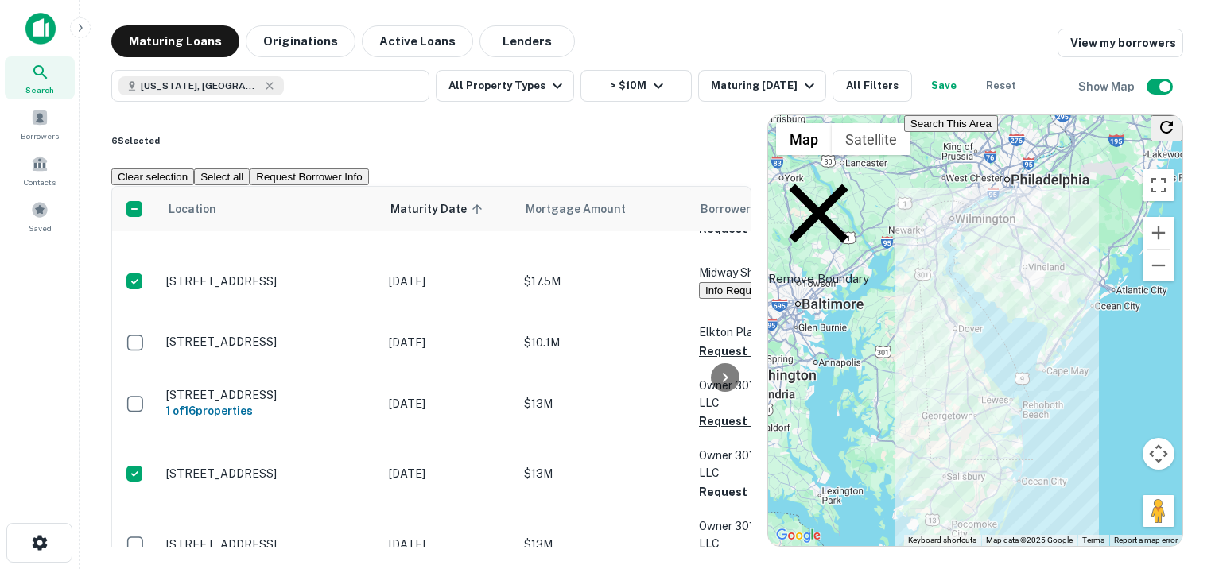
click at [716, 447] on div at bounding box center [725, 378] width 32 height 382
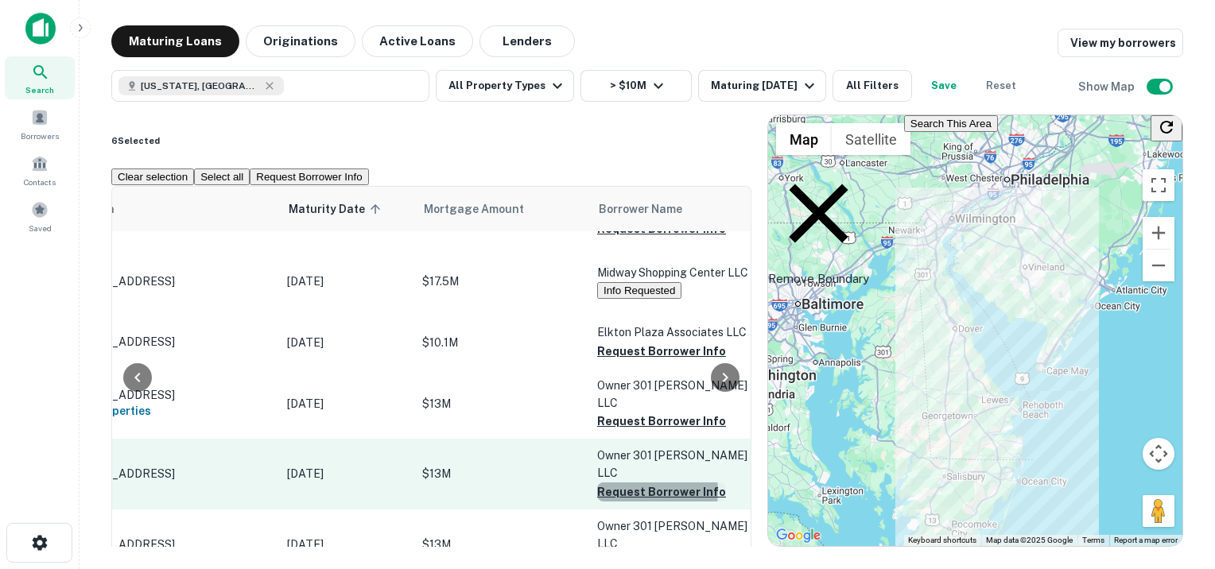
click at [638, 483] on button "Request Borrower Info" at bounding box center [661, 492] width 129 height 19
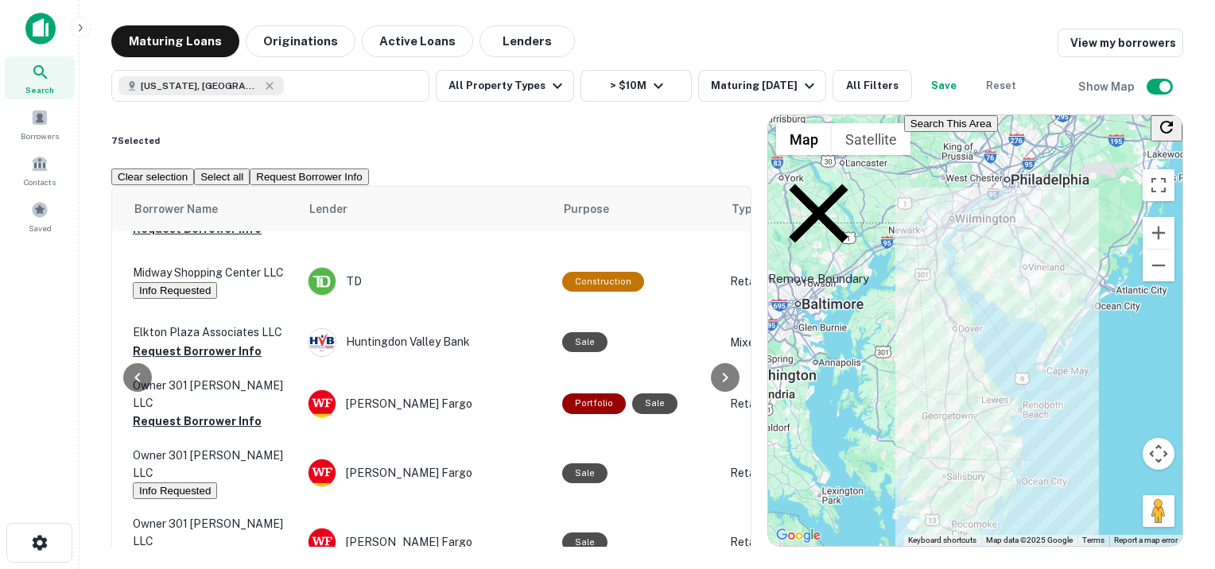
scroll to position [318, 474]
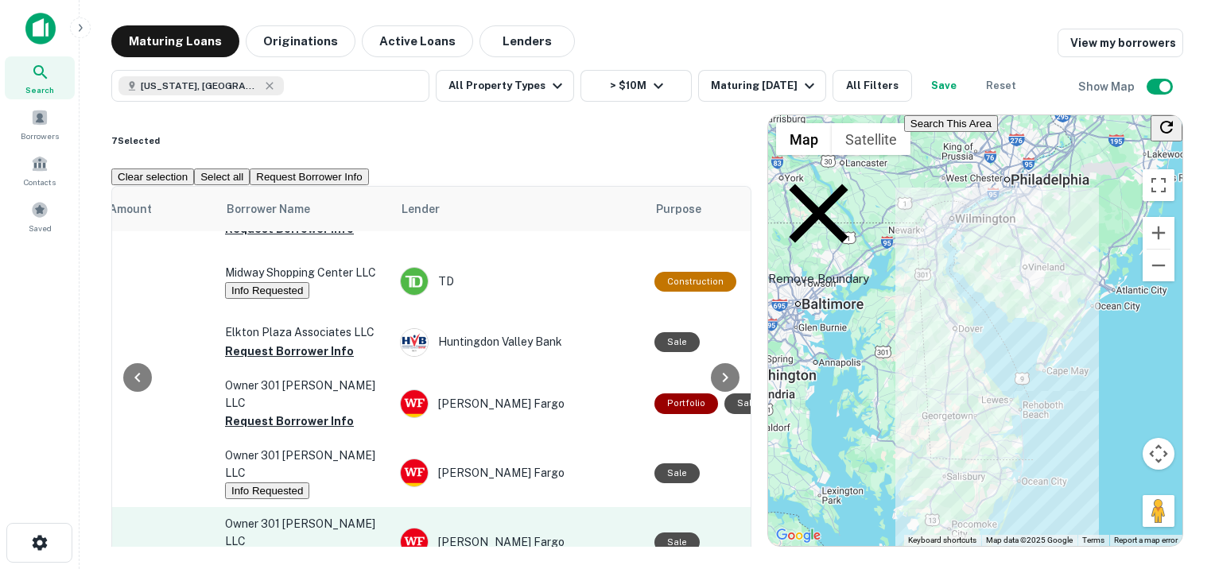
click at [283, 551] on button "Request Borrower Info" at bounding box center [289, 560] width 129 height 19
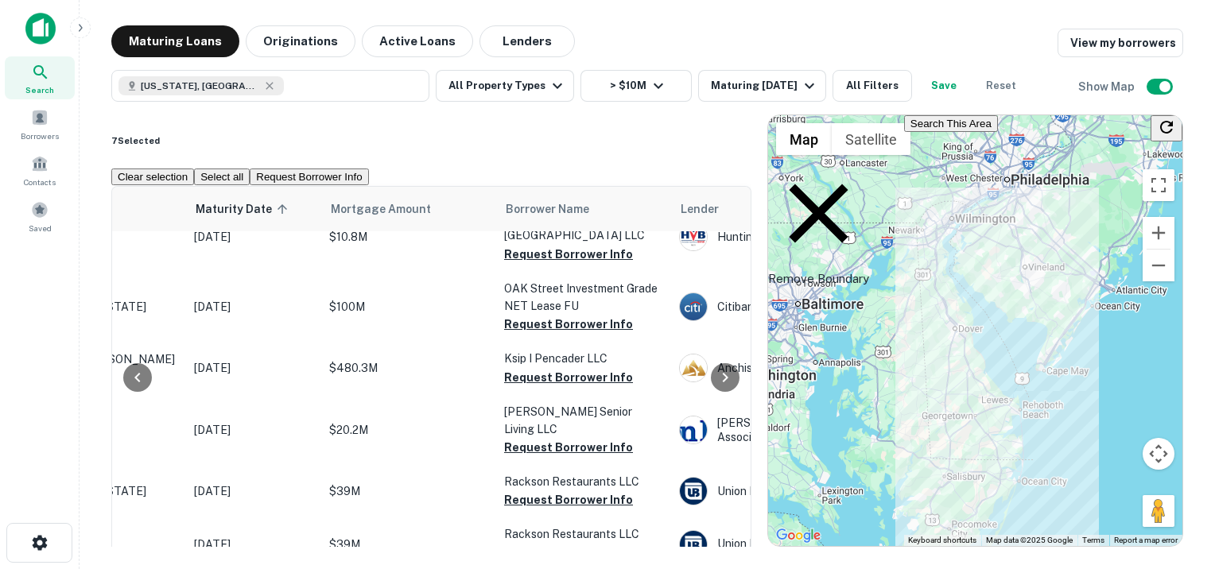
scroll to position [875, 332]
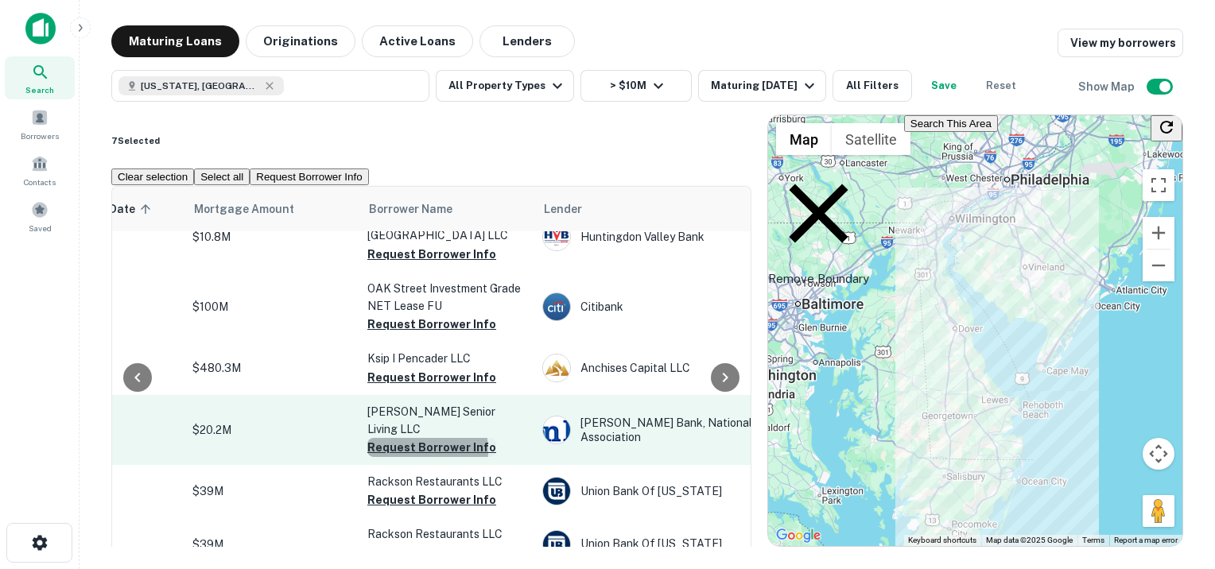
click at [402, 438] on button "Request Borrower Info" at bounding box center [431, 447] width 129 height 19
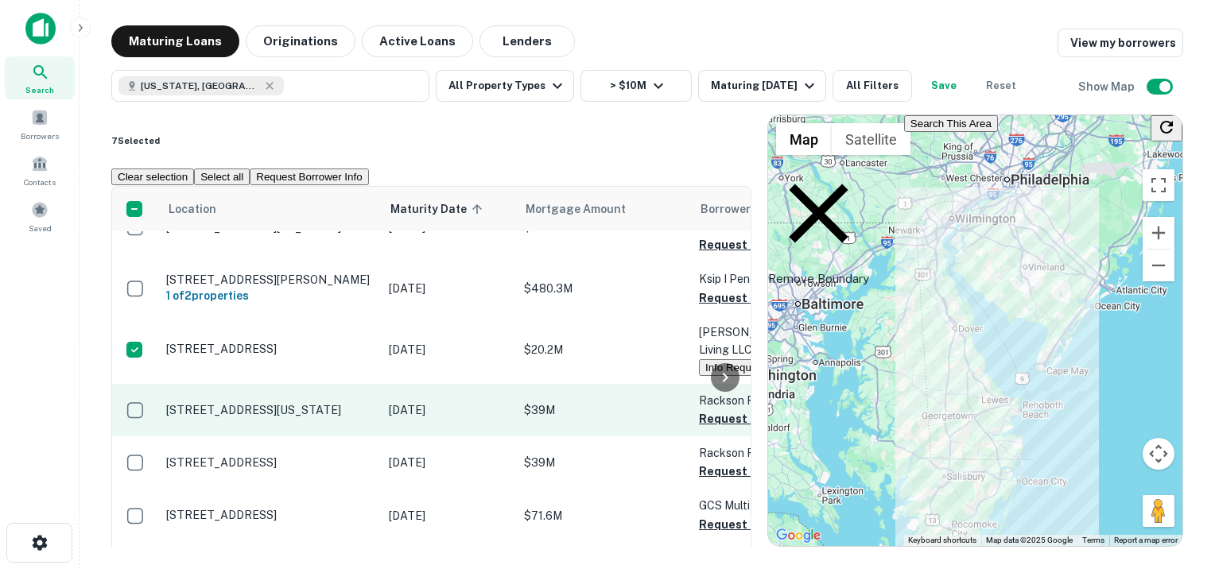
scroll to position [1034, 0]
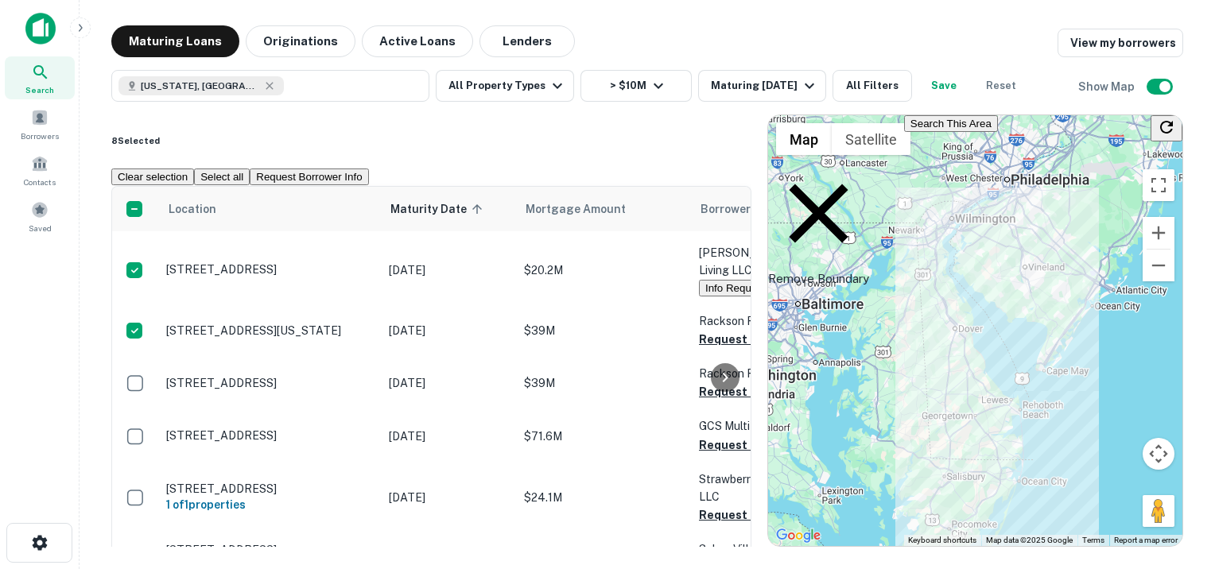
click at [716, 296] on div at bounding box center [725, 378] width 32 height 382
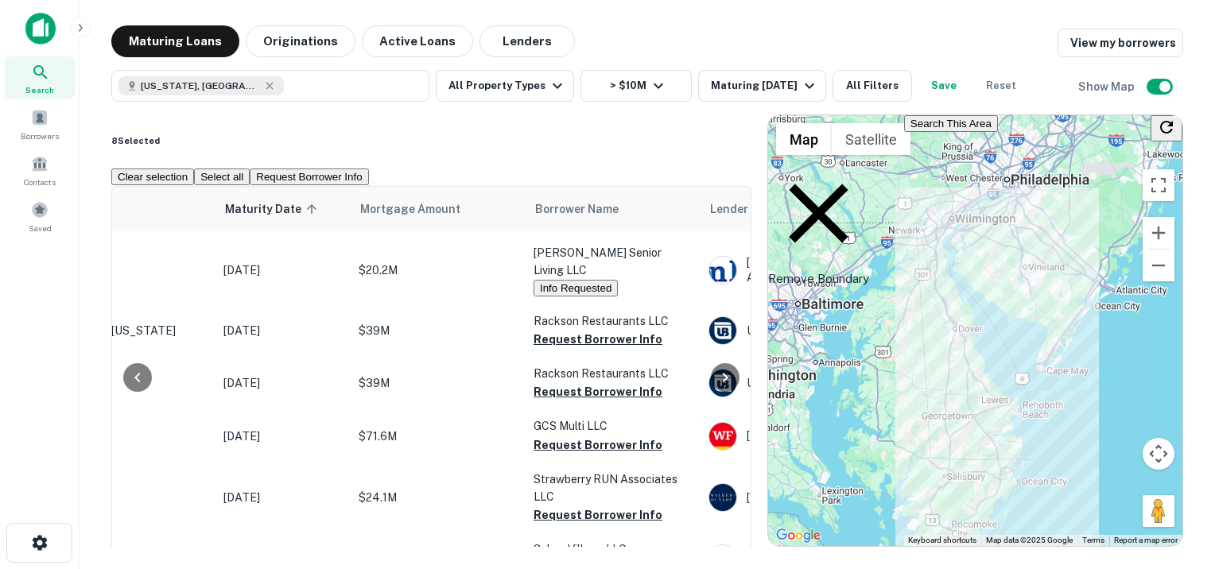
scroll to position [1034, 261]
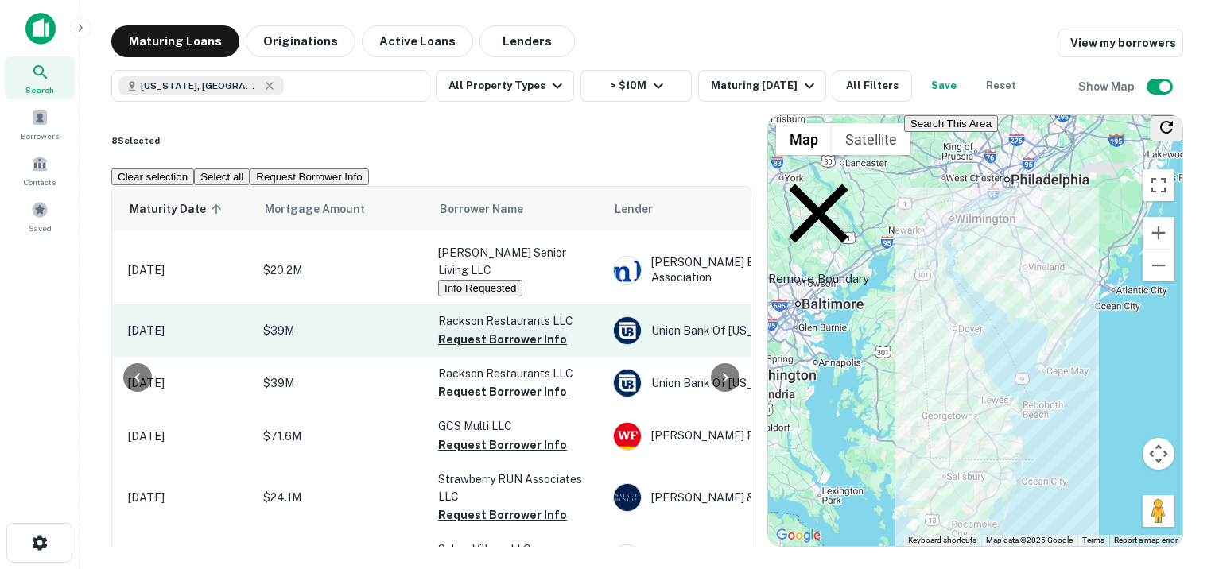
click at [493, 330] on button "Request Borrower Info" at bounding box center [502, 339] width 129 height 19
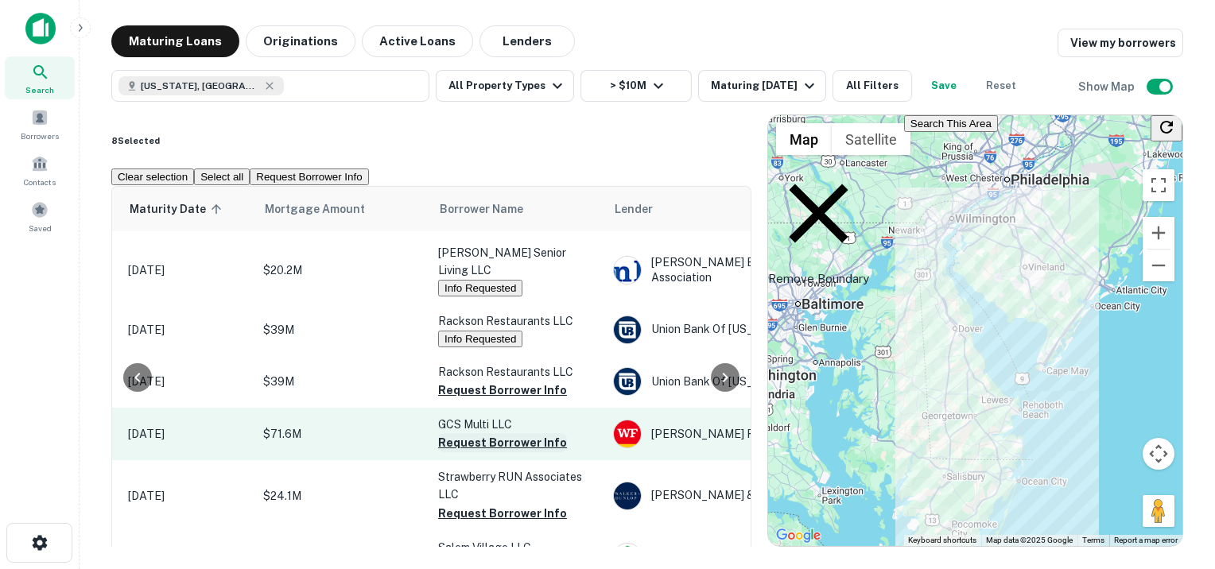
click at [463, 433] on button "Request Borrower Info" at bounding box center [502, 442] width 129 height 19
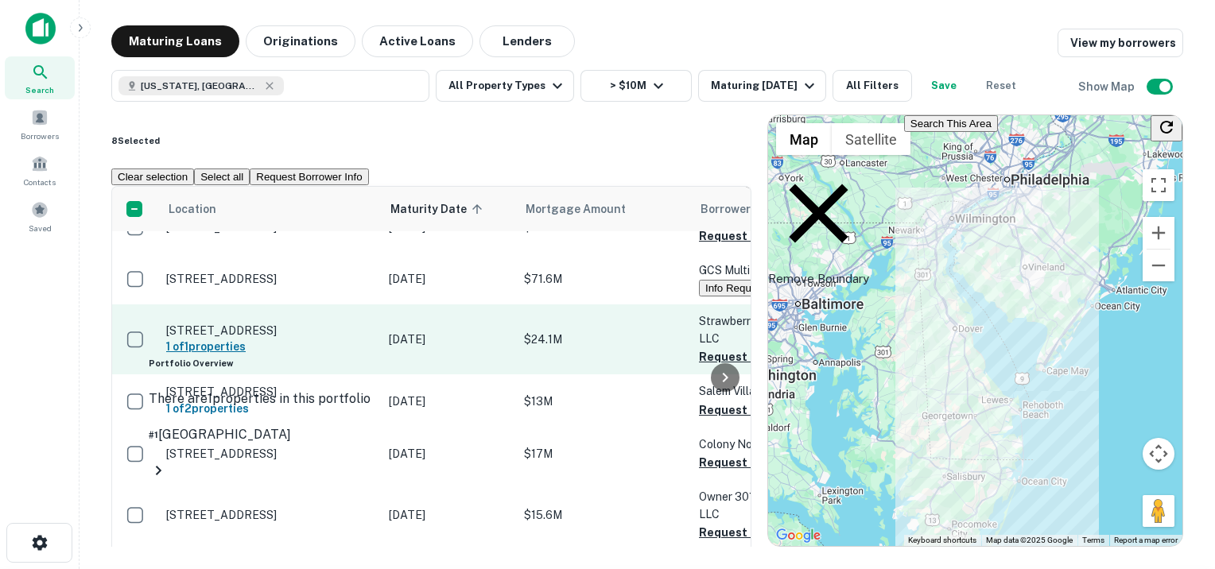
scroll to position [1193, 0]
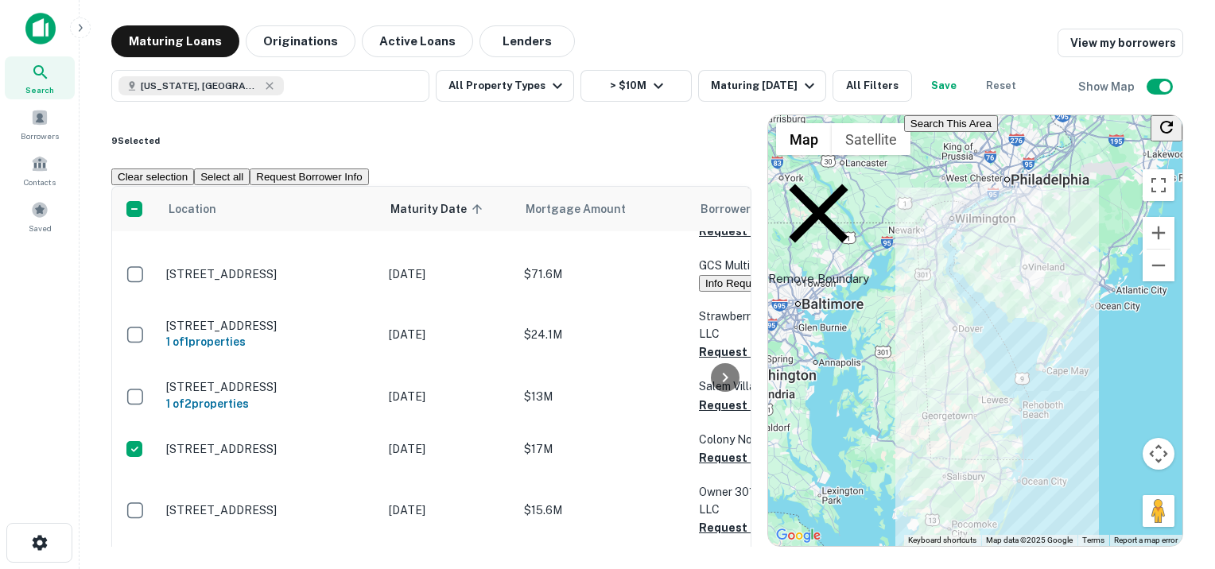
click at [716, 442] on div at bounding box center [725, 378] width 32 height 382
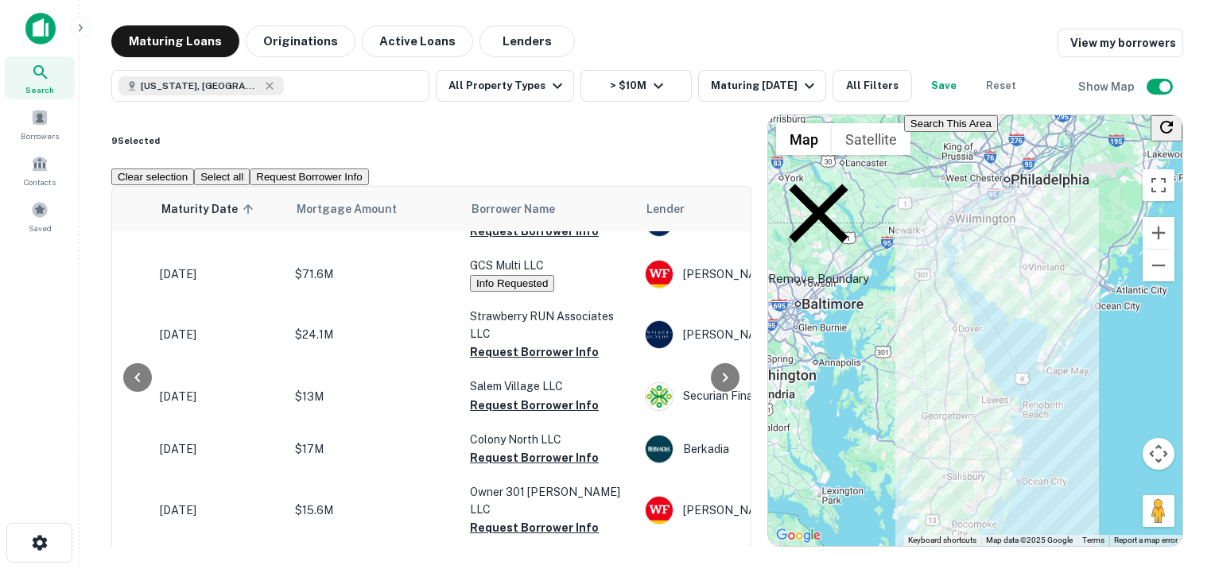
scroll to position [1193, 295]
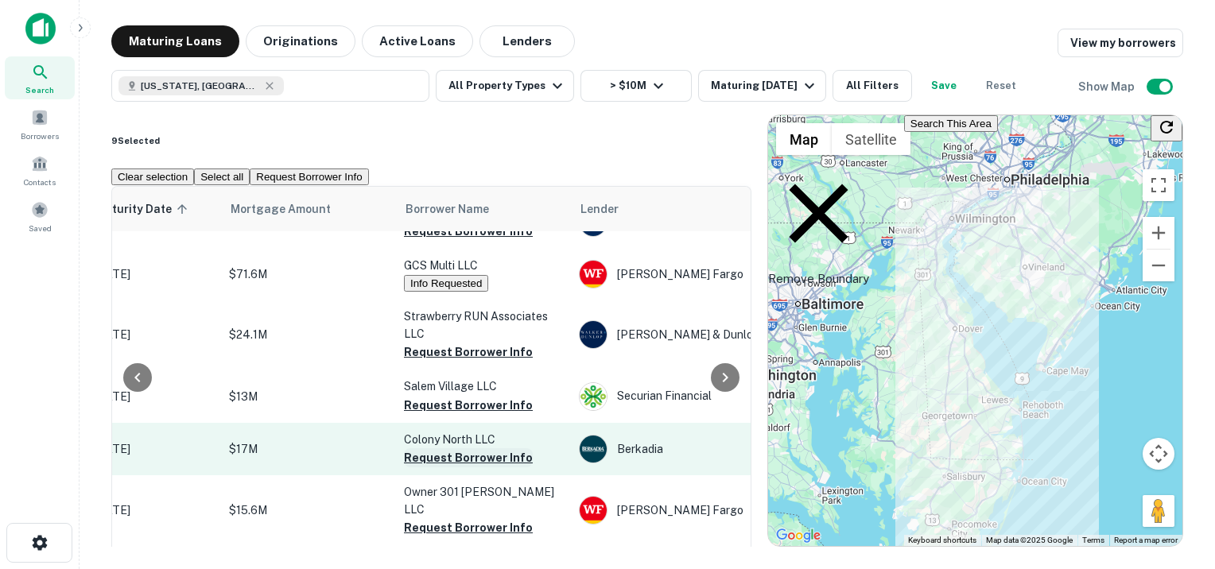
click at [461, 448] on button "Request Borrower Info" at bounding box center [468, 457] width 129 height 19
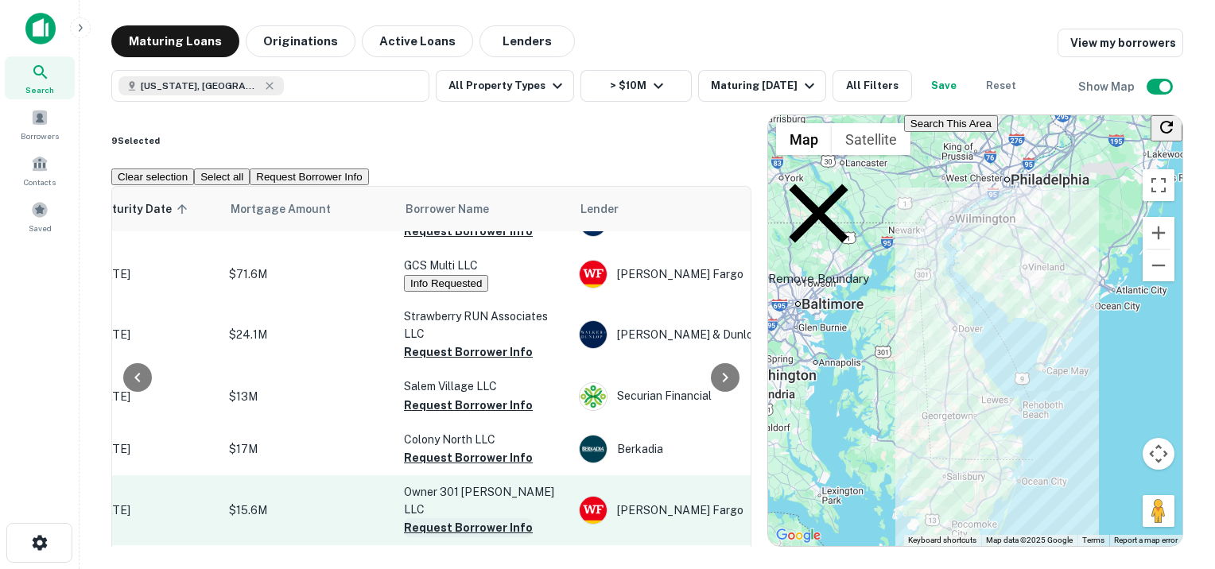
click at [440, 518] on button "Request Borrower Info" at bounding box center [468, 527] width 129 height 19
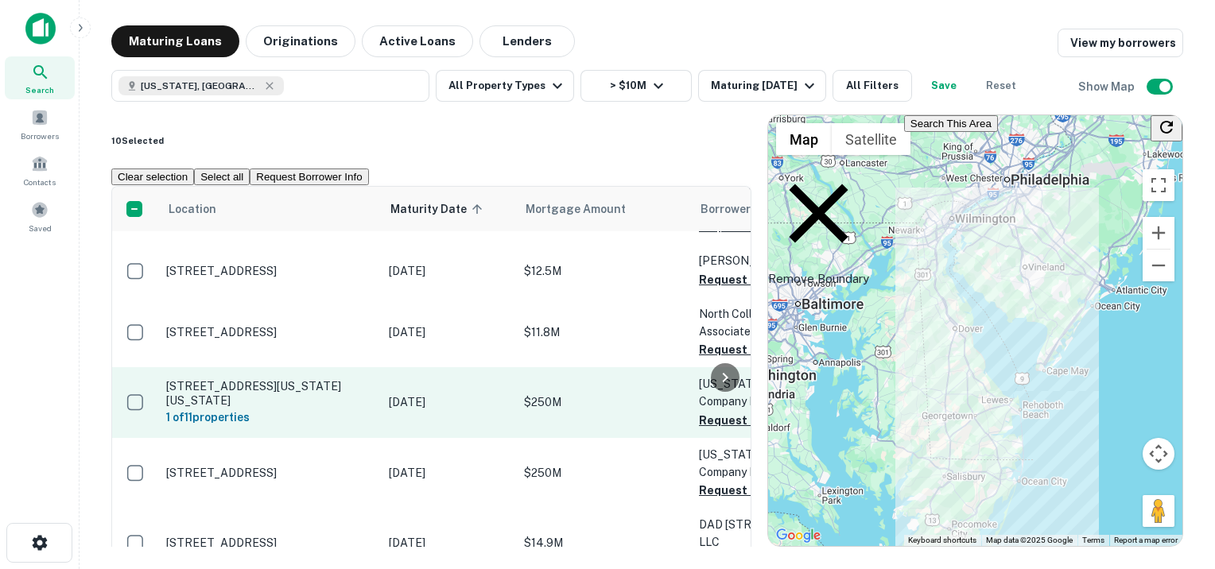
scroll to position [1590, 0]
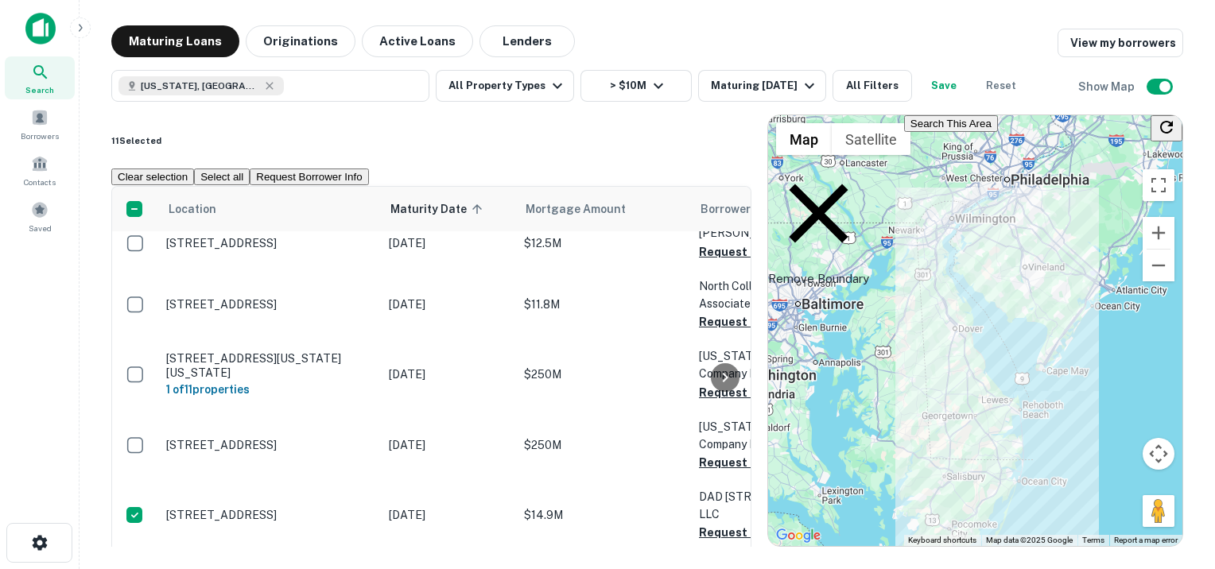
click at [714, 506] on div at bounding box center [725, 378] width 32 height 382
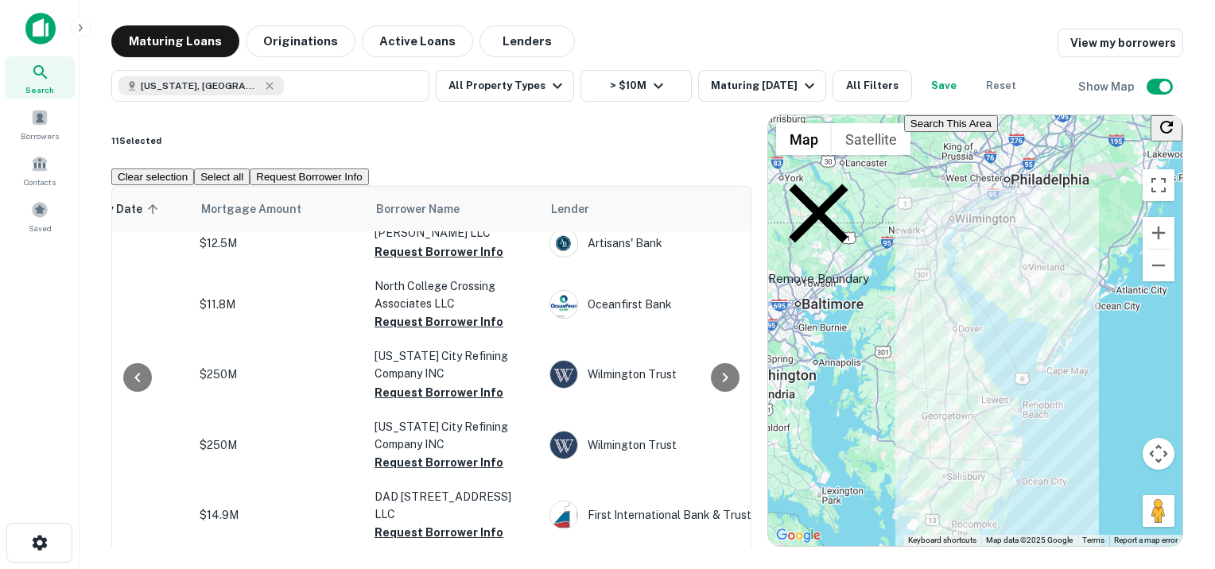
scroll to position [1590, 383]
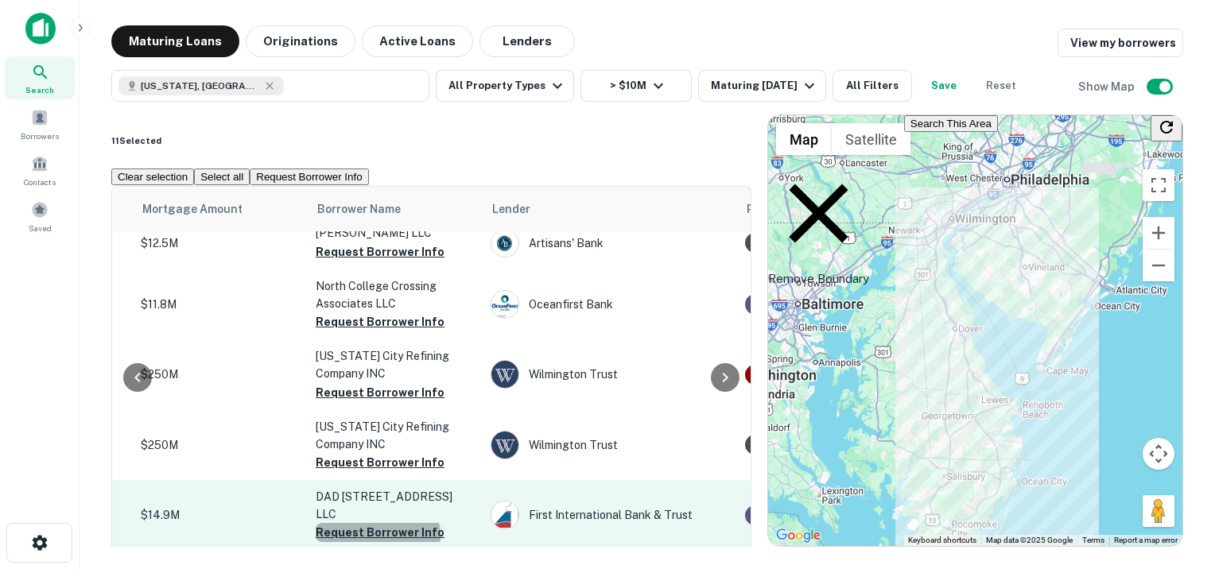
click at [376, 523] on button "Request Borrower Info" at bounding box center [380, 532] width 129 height 19
click at [346, 523] on button "Request Borrower Info" at bounding box center [380, 532] width 129 height 19
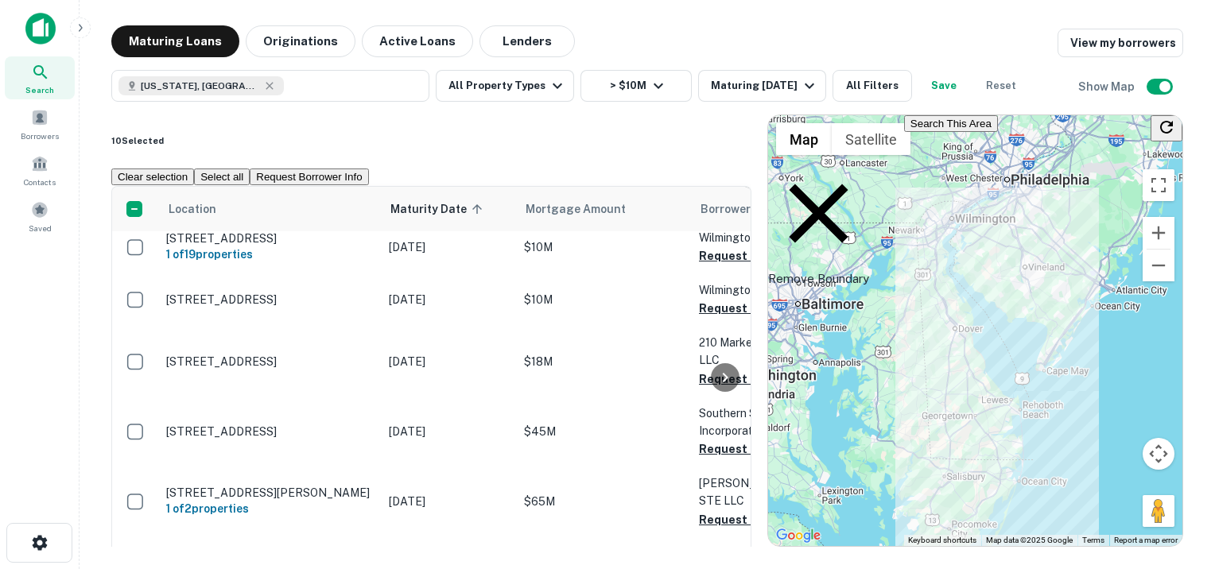
scroll to position [1988, 0]
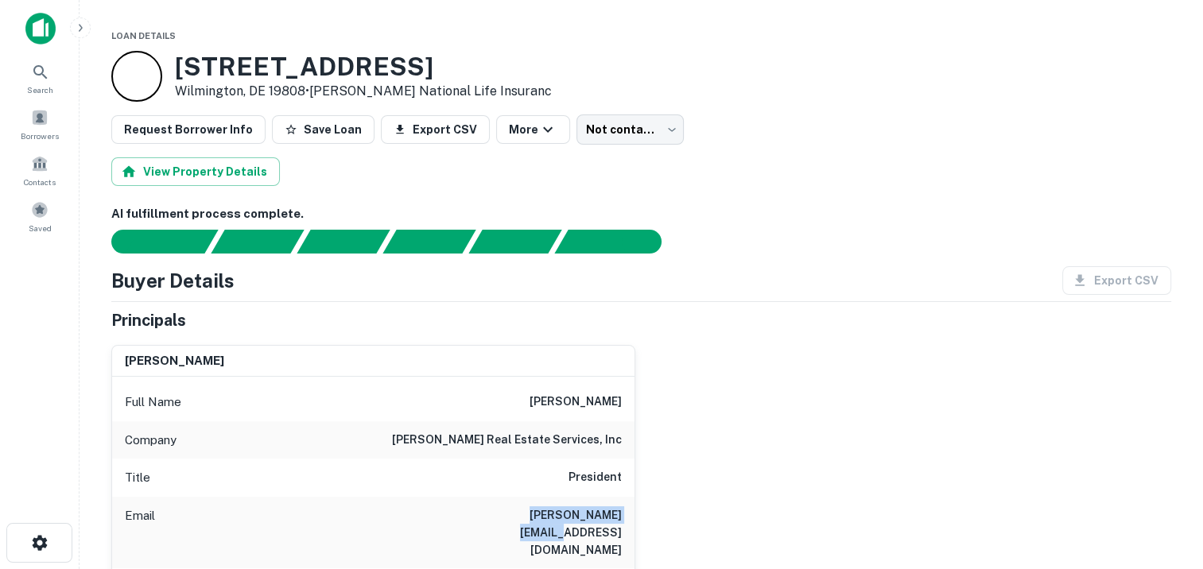
drag, startPoint x: 620, startPoint y: 513, endPoint x: 491, endPoint y: 513, distance: 128.8
click at [491, 513] on div "Email carmen@emoryhill.com" at bounding box center [373, 533] width 522 height 72
drag, startPoint x: 491, startPoint y: 513, endPoint x: 510, endPoint y: 512, distance: 19.1
copy h6 "[PERSON_NAME][EMAIL_ADDRESS][DOMAIN_NAME]"
